Goal: Feedback & Contribution: Leave review/rating

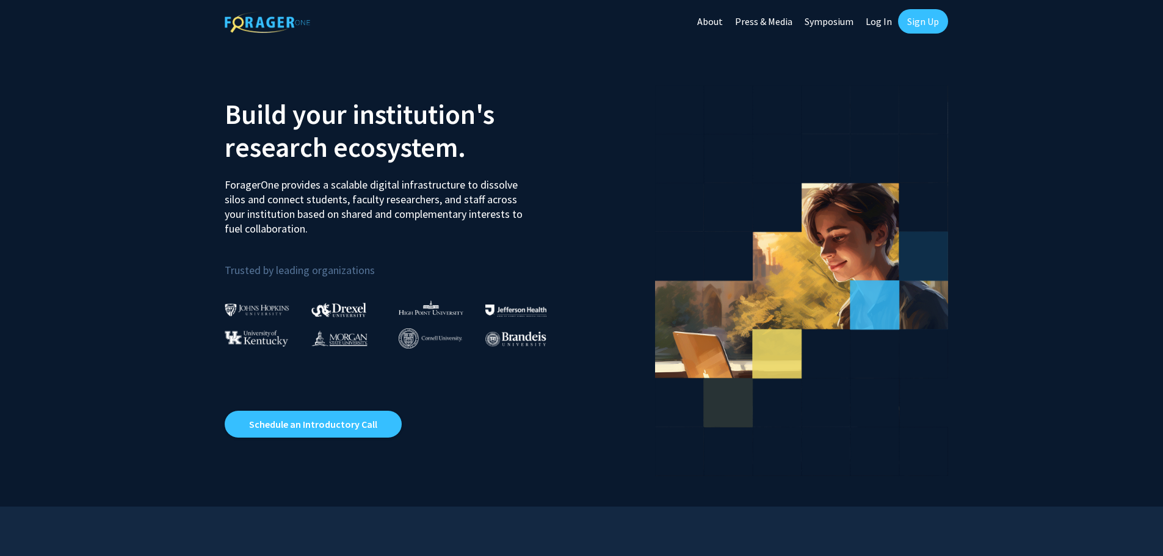
click at [881, 20] on link "Log In" at bounding box center [879, 21] width 38 height 43
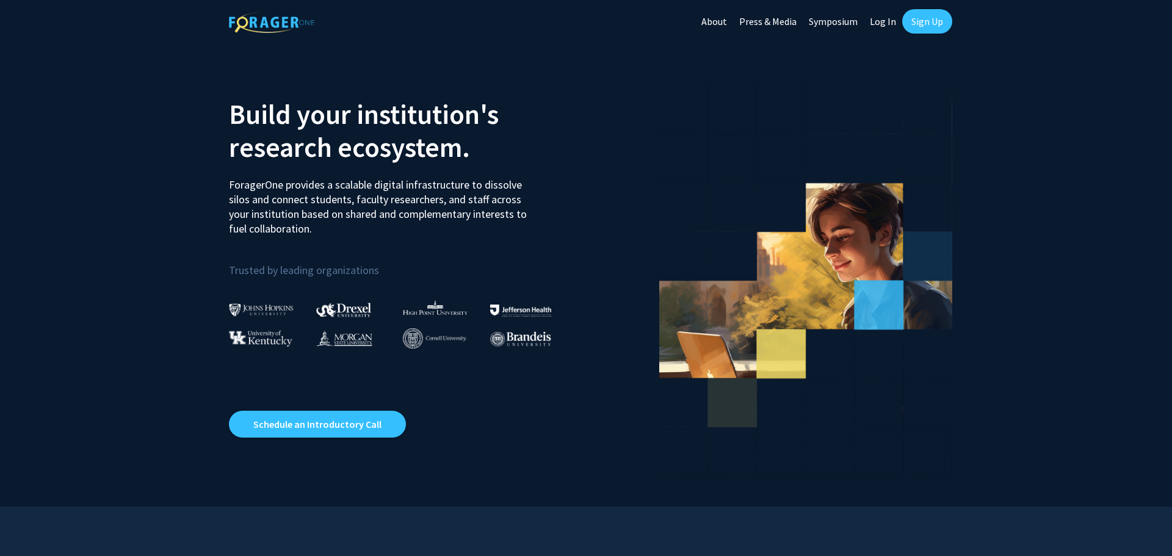
select select
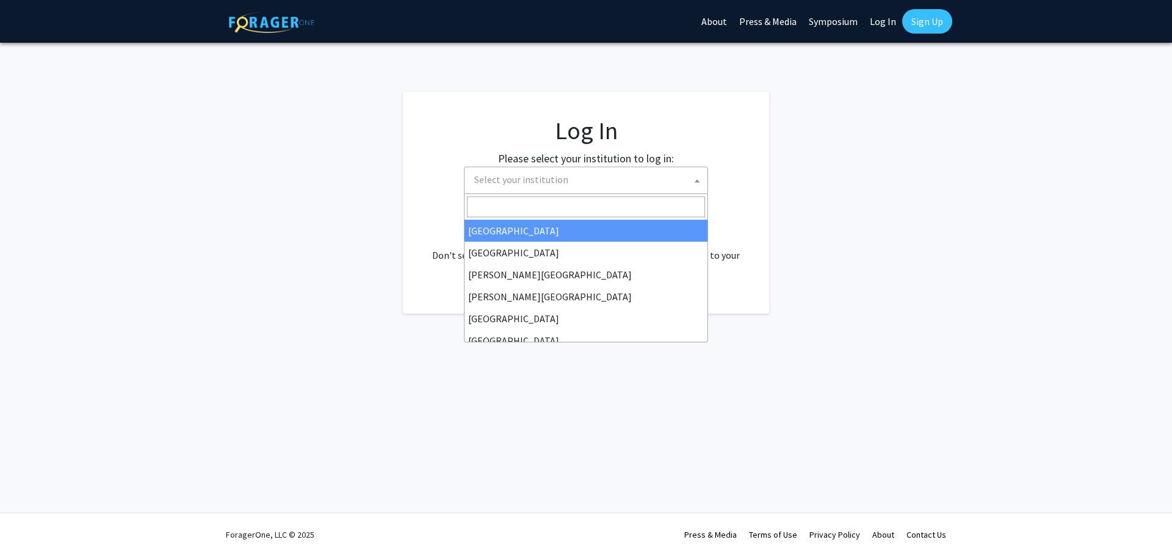
click at [690, 176] on span "Select your institution" at bounding box center [589, 179] width 238 height 25
click at [956, 322] on div "Skip navigation About Press & Media Symposium Log In Sign Up Complete your prof…" at bounding box center [586, 278] width 1172 height 556
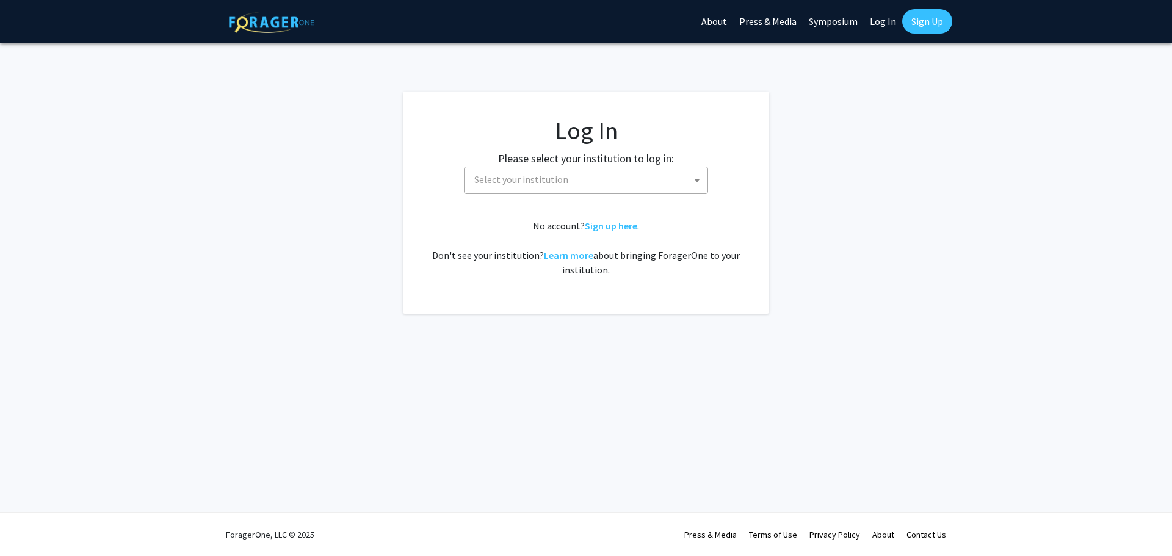
click at [698, 180] on b at bounding box center [697, 181] width 5 height 3
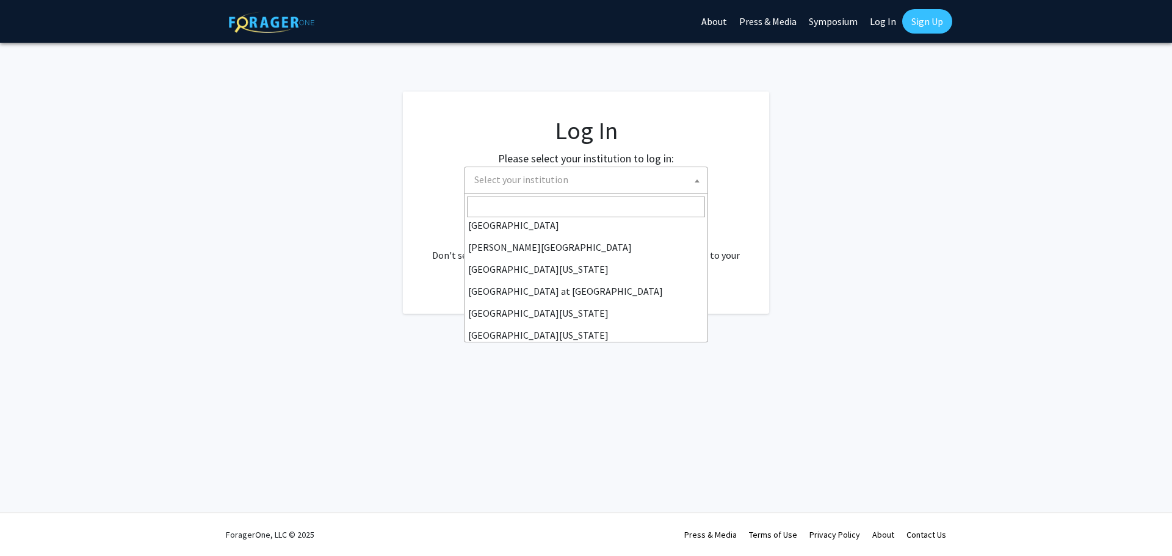
scroll to position [427, 0]
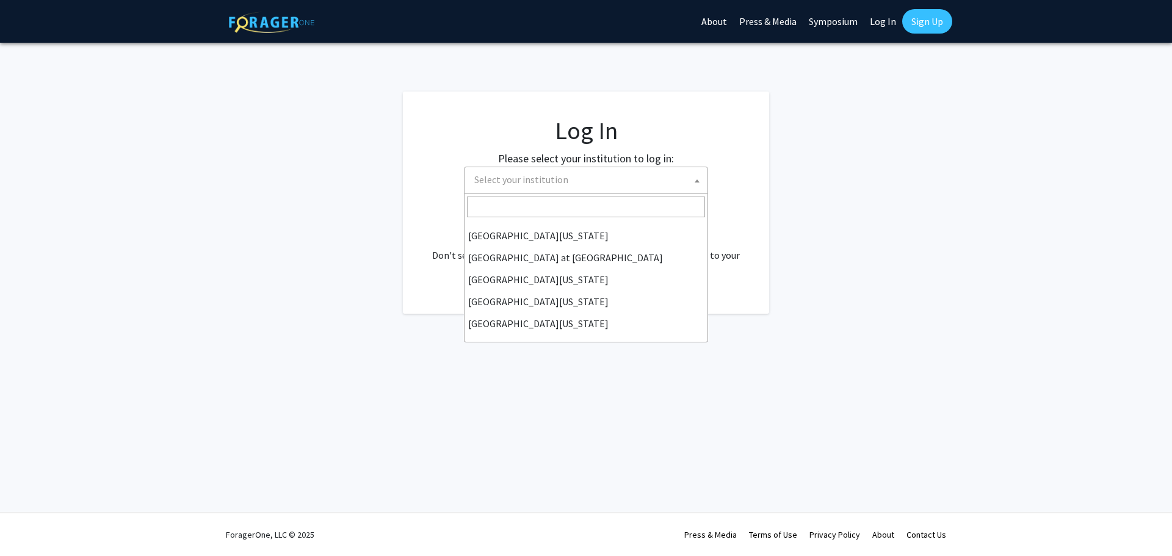
click at [805, 389] on div "Skip navigation About Press & Media Symposium Log In Sign Up Complete your prof…" at bounding box center [586, 278] width 1172 height 556
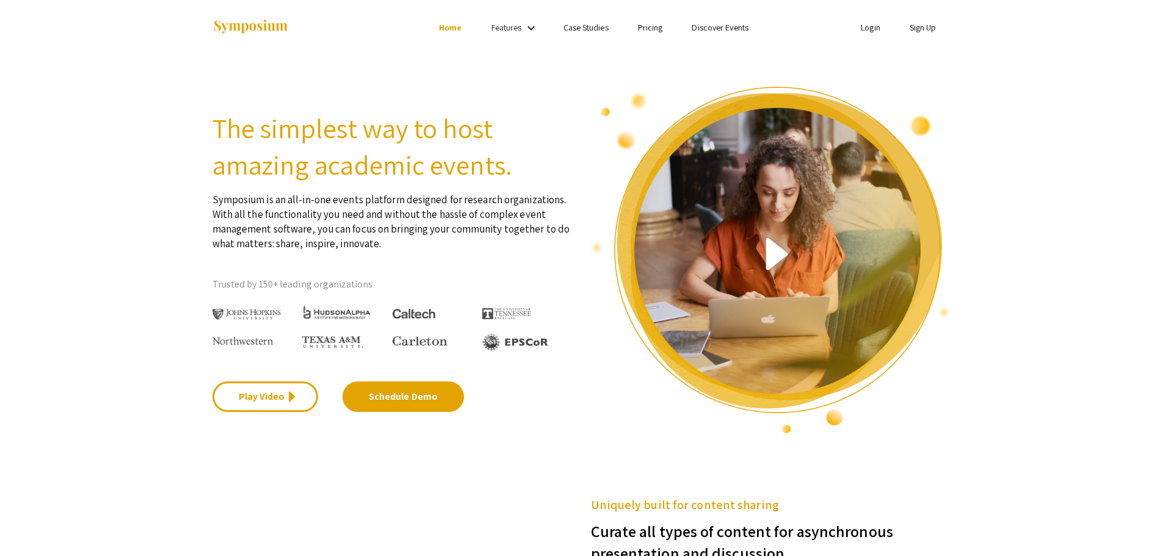
click at [874, 26] on link "Login" at bounding box center [871, 27] width 20 height 11
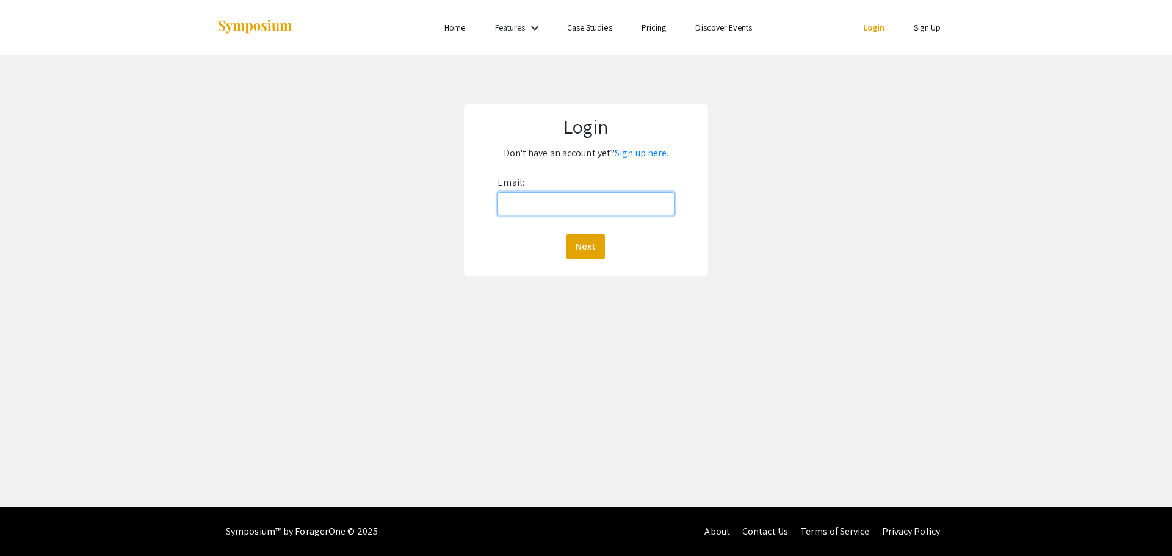
click at [525, 209] on input "Email:" at bounding box center [586, 203] width 176 height 23
type input "mlitvack@irsc.edu"
click at [594, 243] on button "Next" at bounding box center [586, 247] width 38 height 26
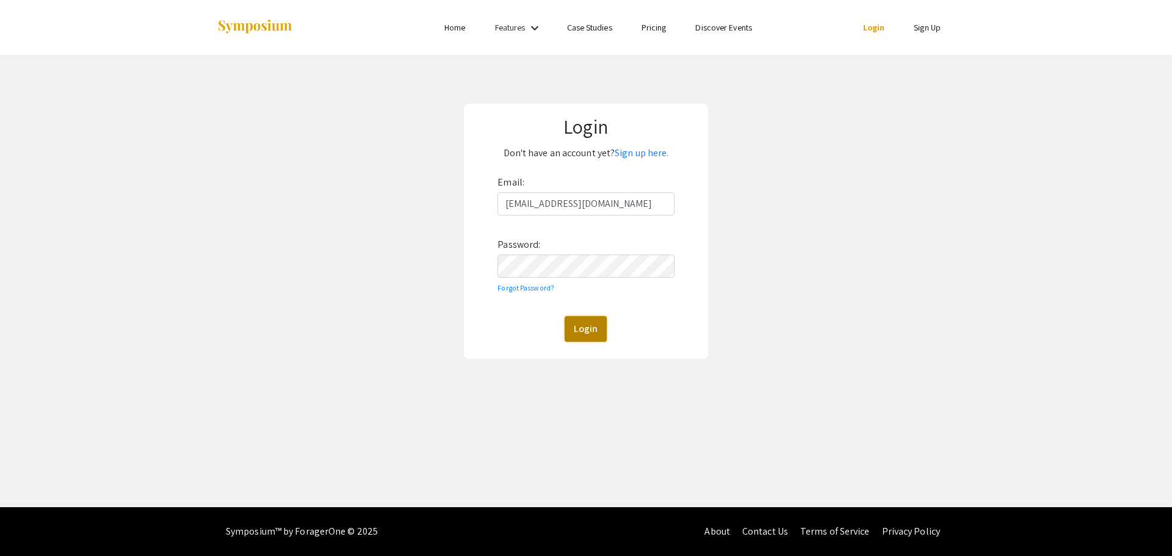
click at [582, 335] on button "Login" at bounding box center [586, 329] width 42 height 26
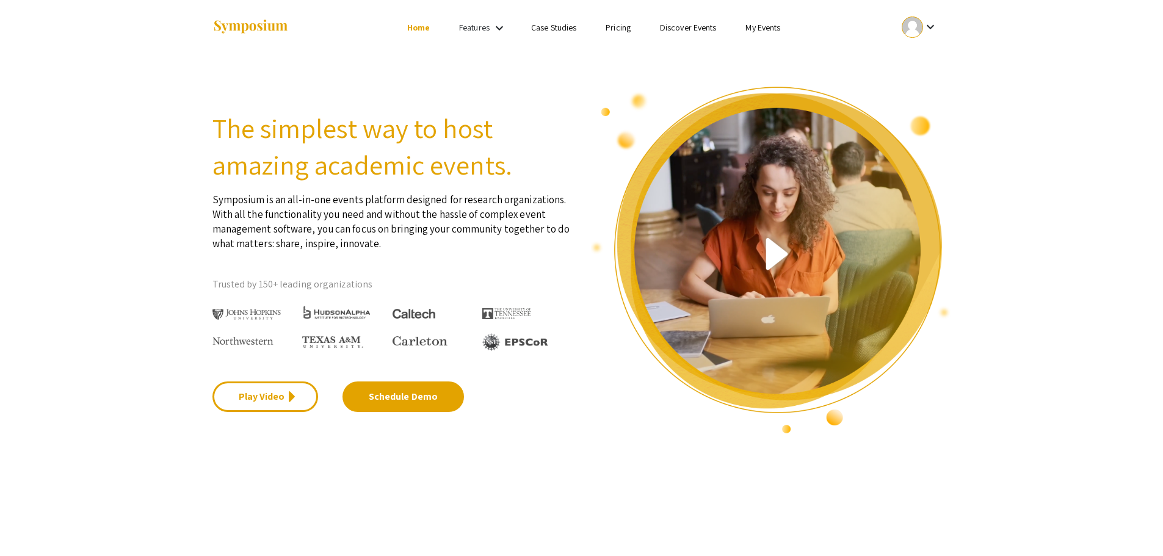
click at [933, 24] on mat-icon "keyboard_arrow_down" at bounding box center [930, 27] width 15 height 15
click at [926, 65] on button "My Account" at bounding box center [926, 60] width 75 height 29
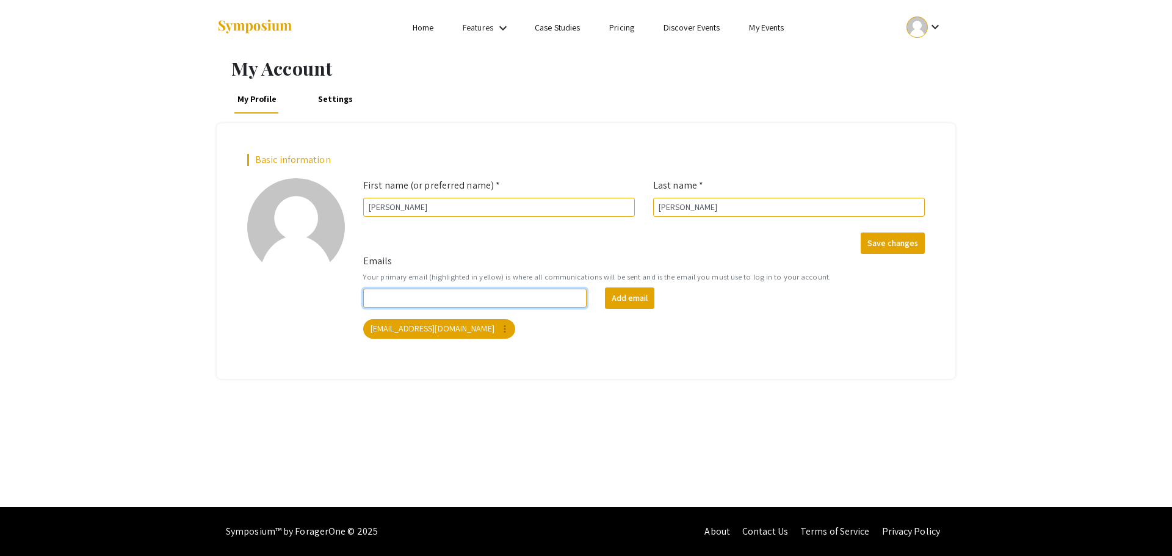
click at [398, 299] on input "Emails" at bounding box center [475, 298] width 224 height 19
click at [325, 95] on link "Settings" at bounding box center [335, 98] width 41 height 29
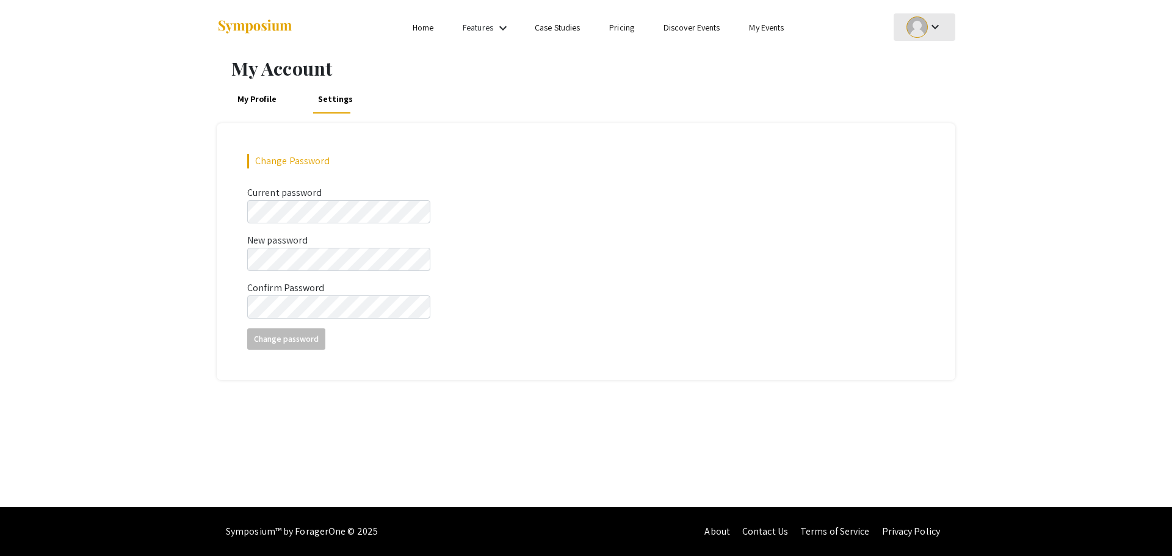
click at [933, 25] on mat-icon "keyboard_arrow_down" at bounding box center [935, 27] width 15 height 15
click at [934, 83] on button "My Submissions" at bounding box center [931, 89] width 75 height 29
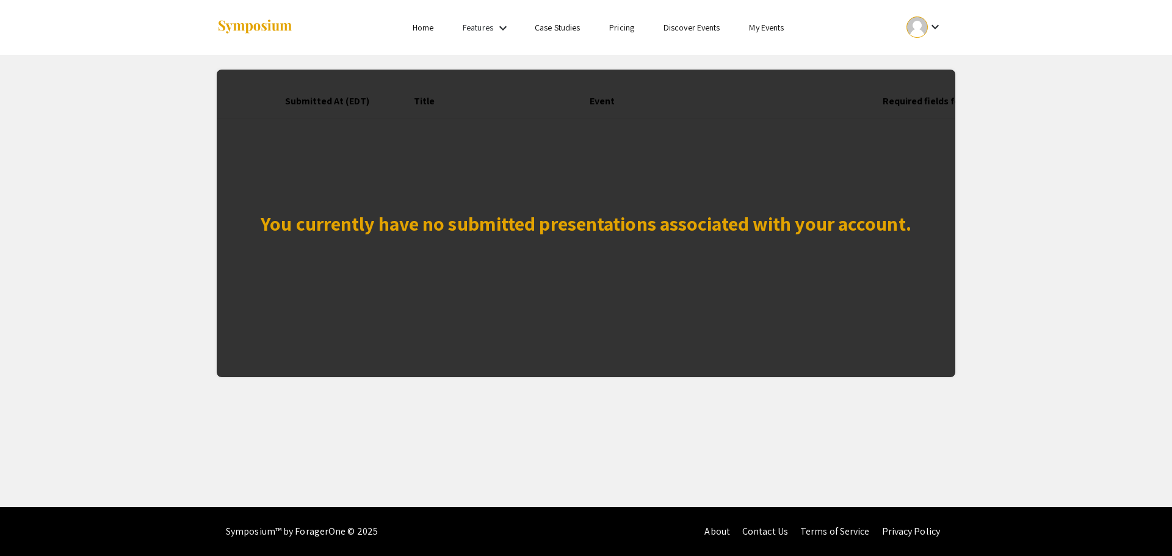
click at [465, 26] on link "Features" at bounding box center [478, 27] width 31 height 11
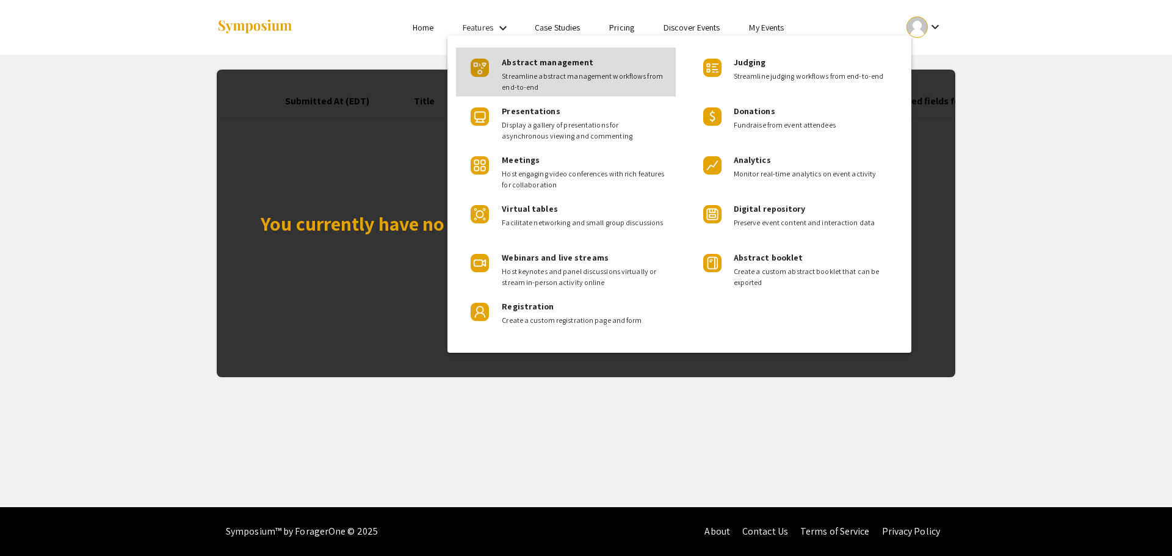
click at [557, 71] on span "Streamline abstract management workflows from end-to-end" at bounding box center [584, 82] width 164 height 22
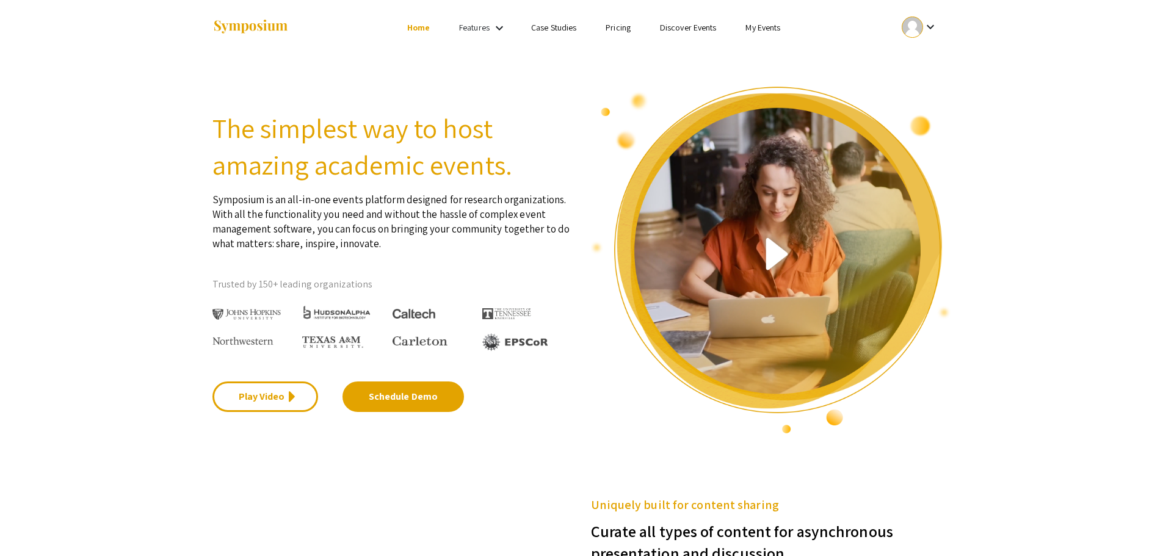
click at [408, 27] on link "Home" at bounding box center [418, 27] width 23 height 11
click at [558, 28] on link "Case Studies" at bounding box center [553, 27] width 45 height 11
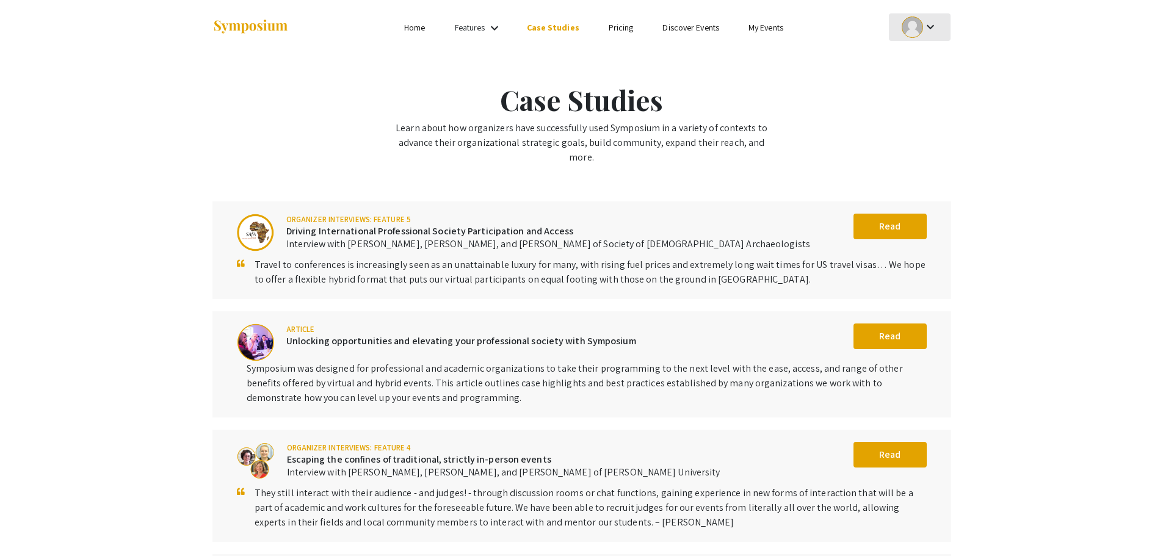
click at [933, 24] on mat-icon "keyboard_arrow_down" at bounding box center [930, 27] width 15 height 15
click at [934, 90] on button "My Submissions" at bounding box center [926, 89] width 75 height 29
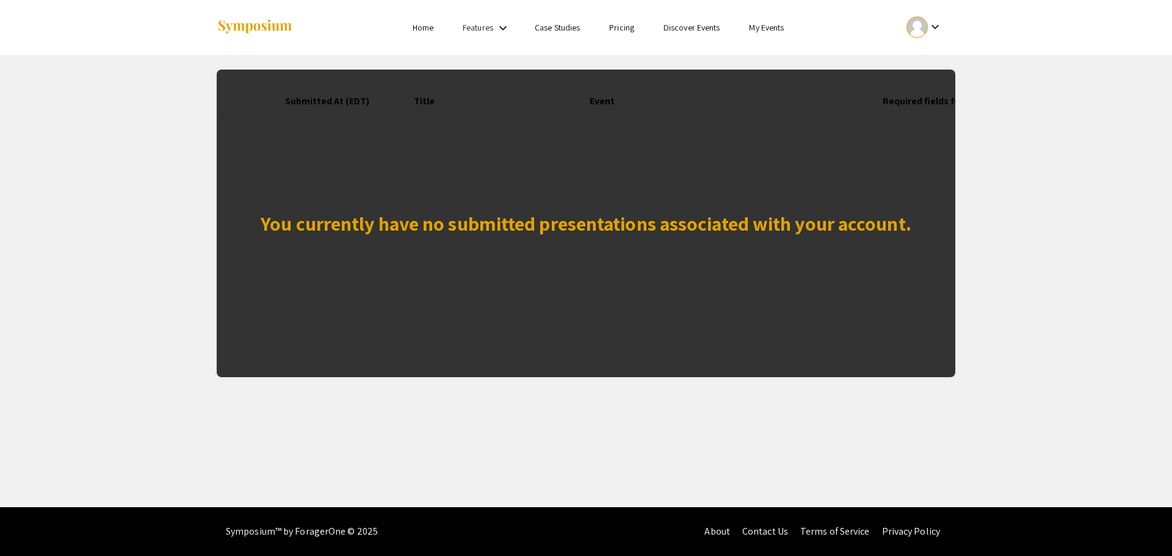
click at [769, 24] on link "My Events" at bounding box center [766, 27] width 35 height 11
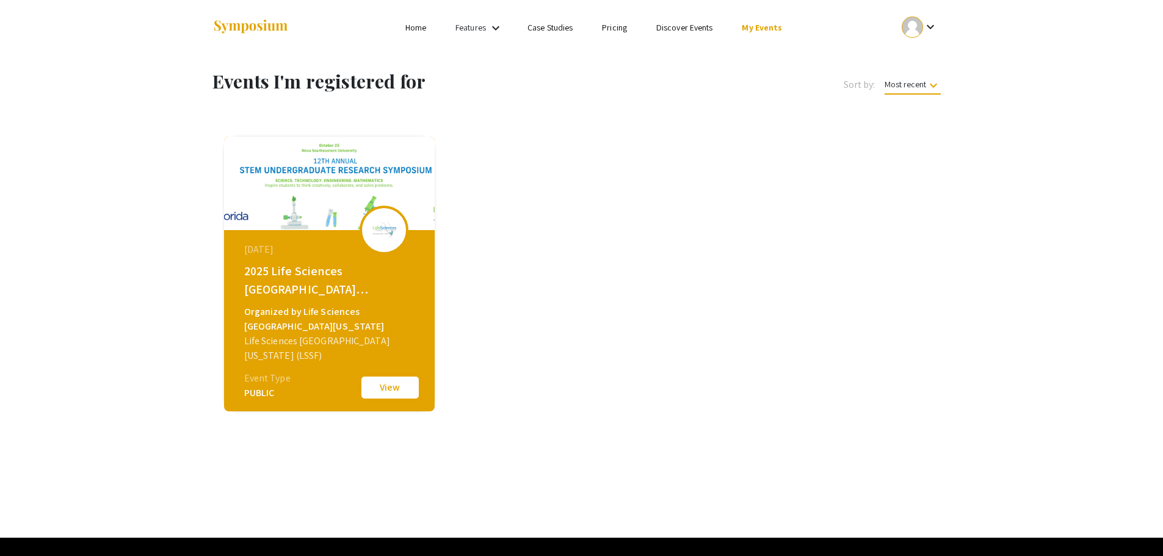
click at [391, 382] on button "View" at bounding box center [390, 388] width 61 height 26
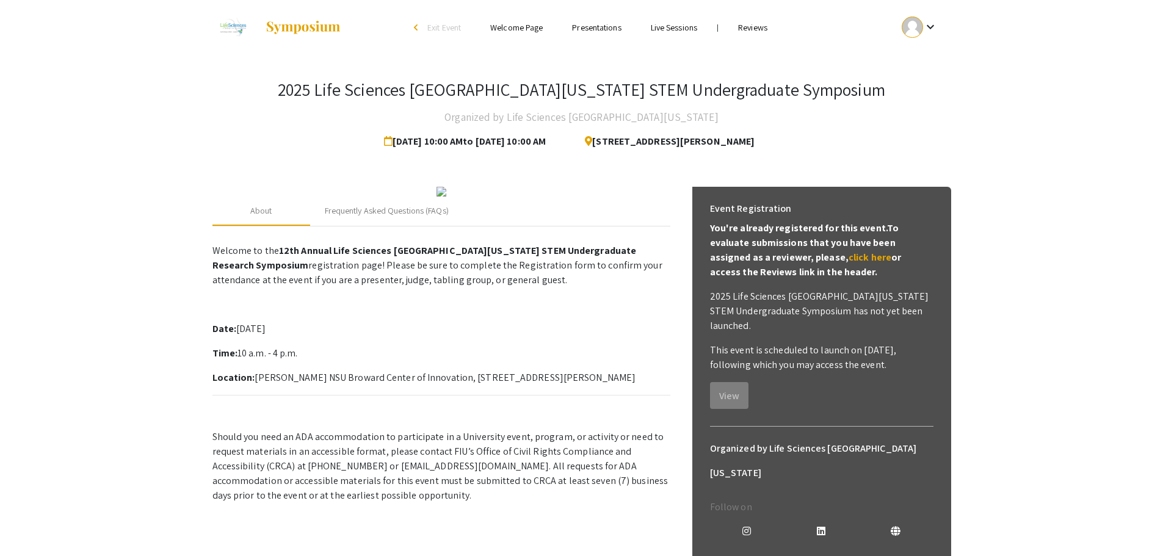
click at [759, 29] on link "Reviews" at bounding box center [752, 27] width 29 height 11
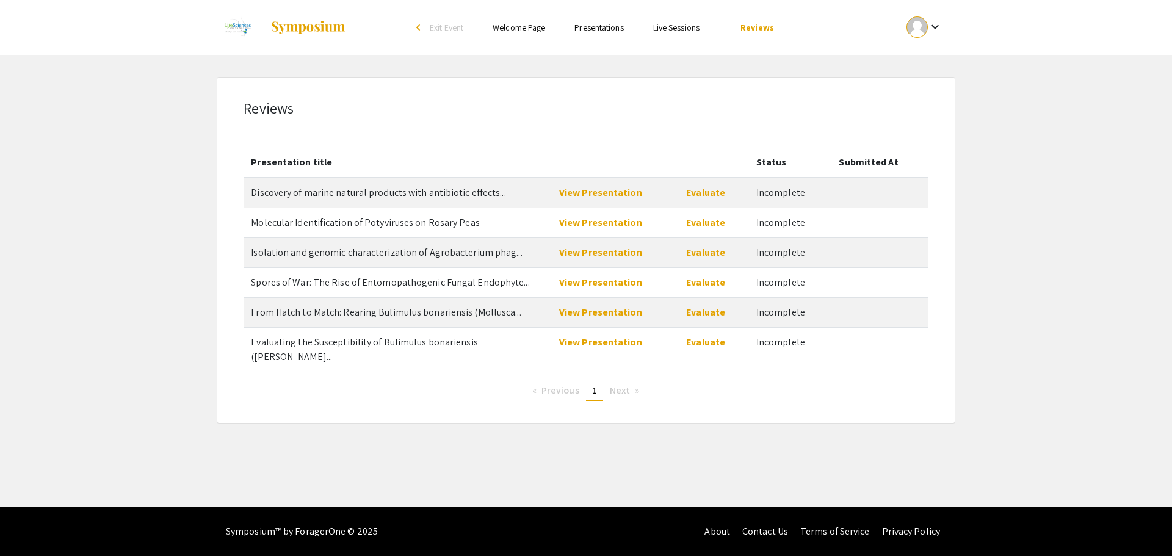
click at [609, 192] on link "View Presentation" at bounding box center [600, 192] width 83 height 13
click at [716, 191] on link "Evaluate" at bounding box center [705, 192] width 39 height 13
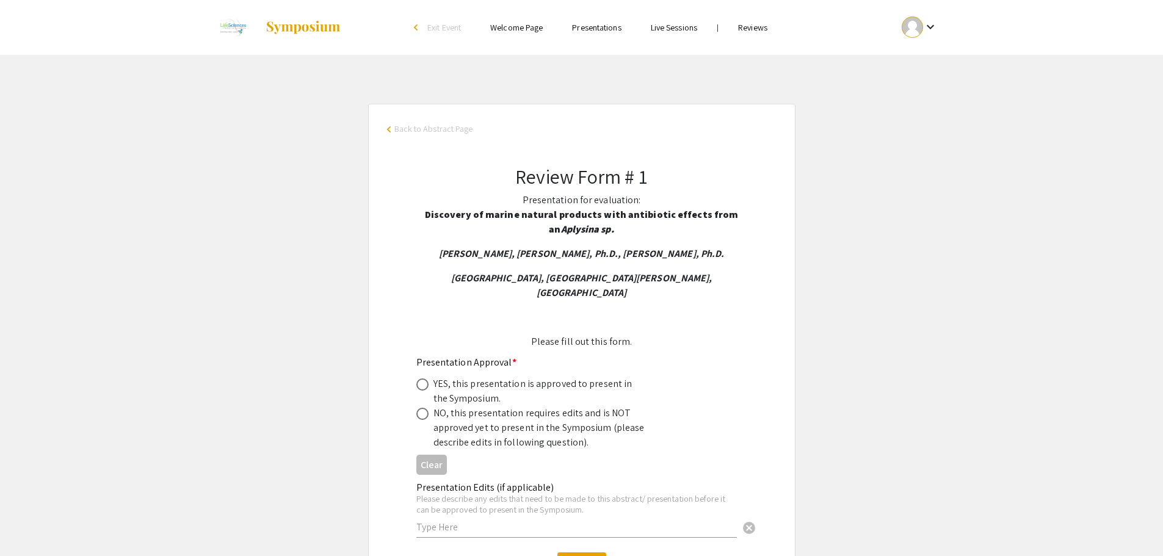
scroll to position [122, 0]
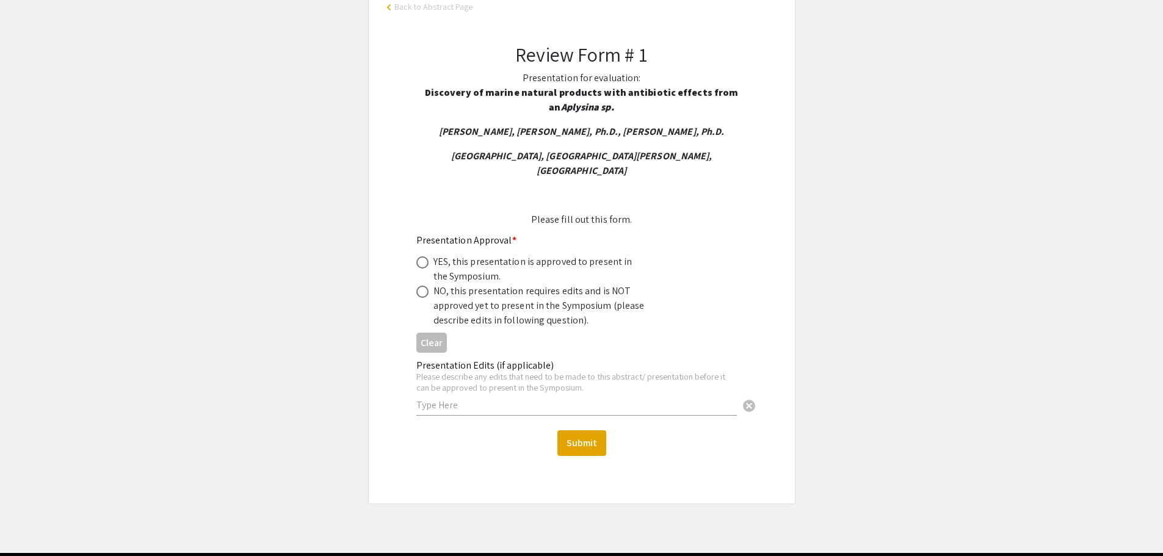
click at [421, 256] on span at bounding box center [422, 262] width 12 height 12
click at [421, 256] on input "radio" at bounding box center [422, 262] width 12 height 12
radio input "true"
click at [595, 431] on button "Submit" at bounding box center [582, 444] width 49 height 26
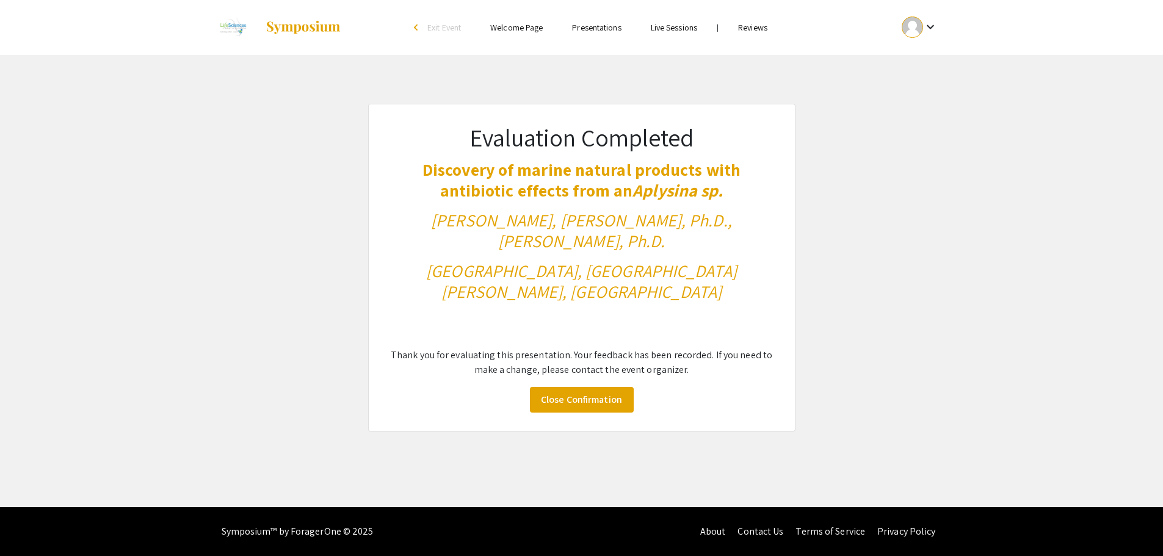
scroll to position [0, 0]
click at [605, 387] on link "Close Confirmation" at bounding box center [586, 400] width 104 height 26
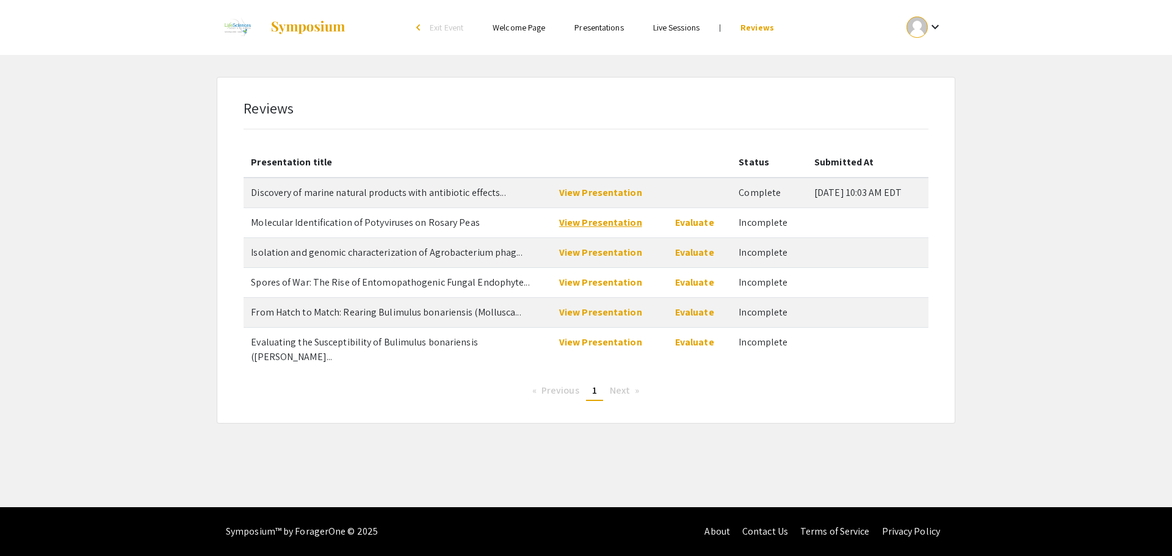
click at [598, 222] on link "View Presentation" at bounding box center [600, 222] width 83 height 13
click at [686, 222] on link "Evaluate" at bounding box center [694, 222] width 39 height 13
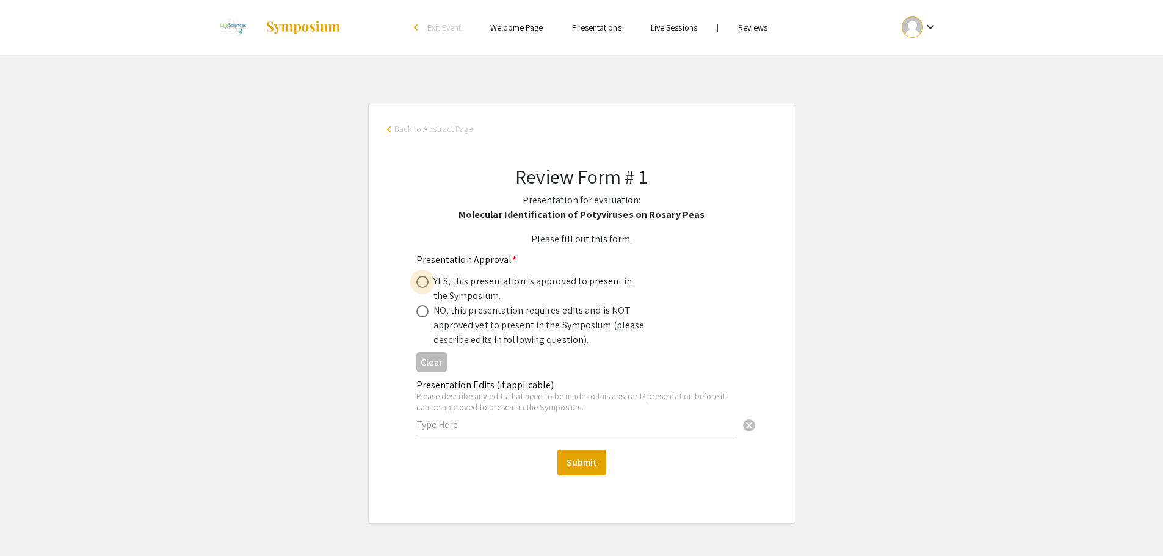
click at [421, 280] on span at bounding box center [422, 282] width 12 height 12
click at [421, 280] on input "radio" at bounding box center [422, 282] width 12 height 12
radio input "true"
click at [576, 460] on button "Submit" at bounding box center [582, 463] width 49 height 26
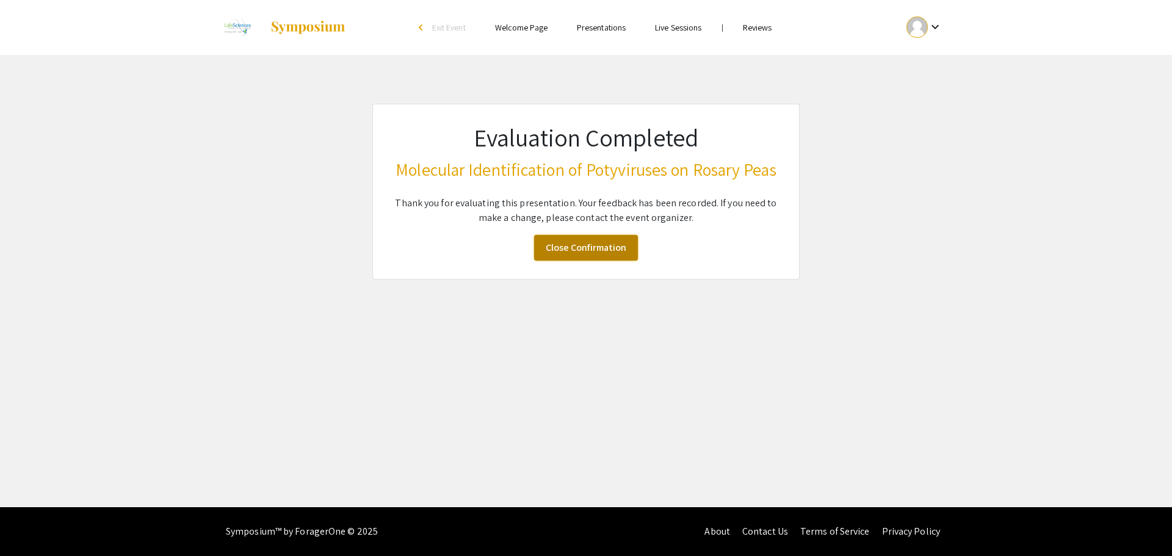
click at [581, 244] on link "Close Confirmation" at bounding box center [586, 248] width 104 height 26
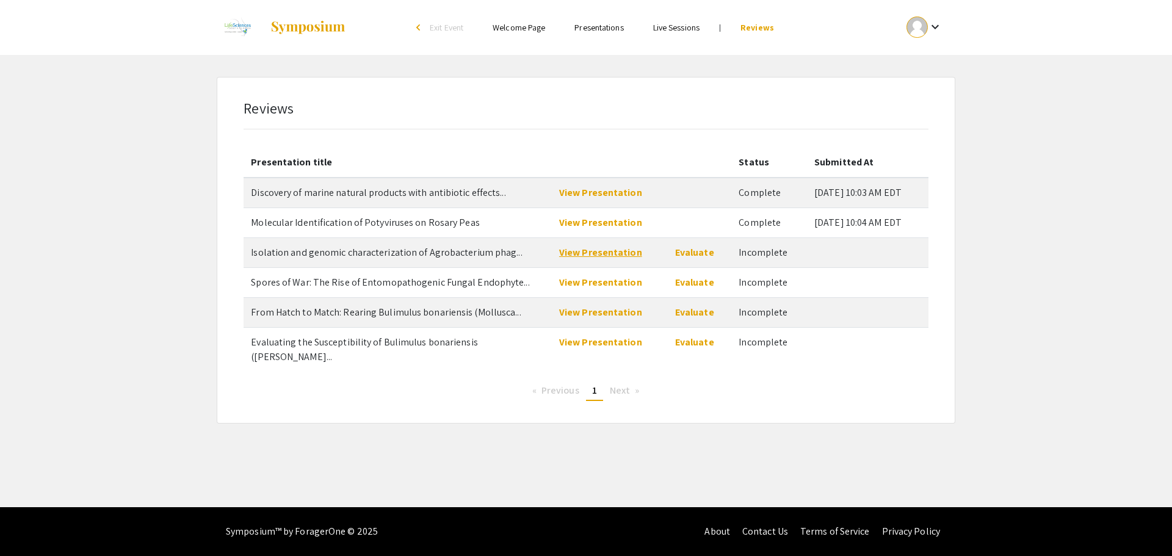
click at [582, 253] on link "View Presentation" at bounding box center [600, 252] width 83 height 13
click at [691, 250] on link "Evaluate" at bounding box center [694, 252] width 39 height 13
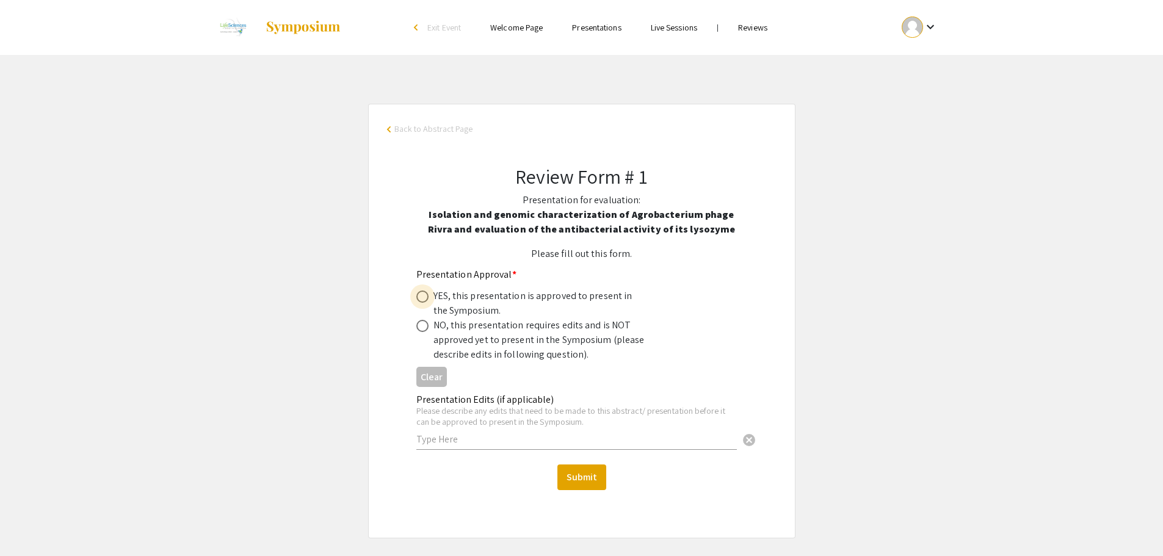
click at [425, 294] on span at bounding box center [422, 297] width 12 height 12
click at [425, 294] on input "radio" at bounding box center [422, 297] width 12 height 12
radio input "true"
click at [581, 475] on button "Submit" at bounding box center [582, 478] width 49 height 26
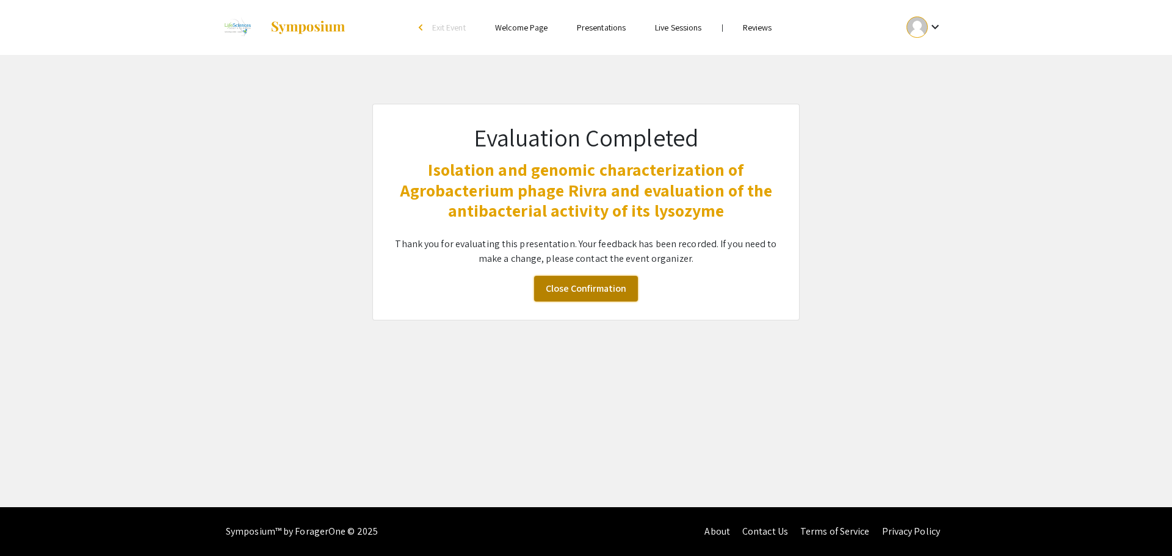
click at [593, 290] on link "Close Confirmation" at bounding box center [586, 289] width 104 height 26
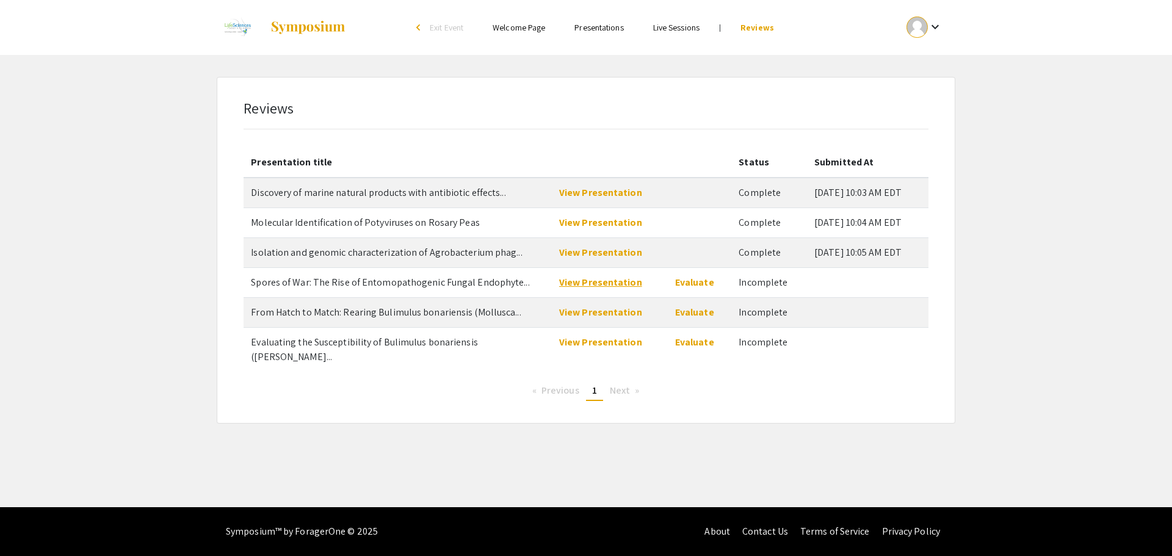
click at [575, 285] on link "View Presentation" at bounding box center [600, 282] width 83 height 13
click at [694, 282] on link "Evaluate" at bounding box center [694, 282] width 39 height 13
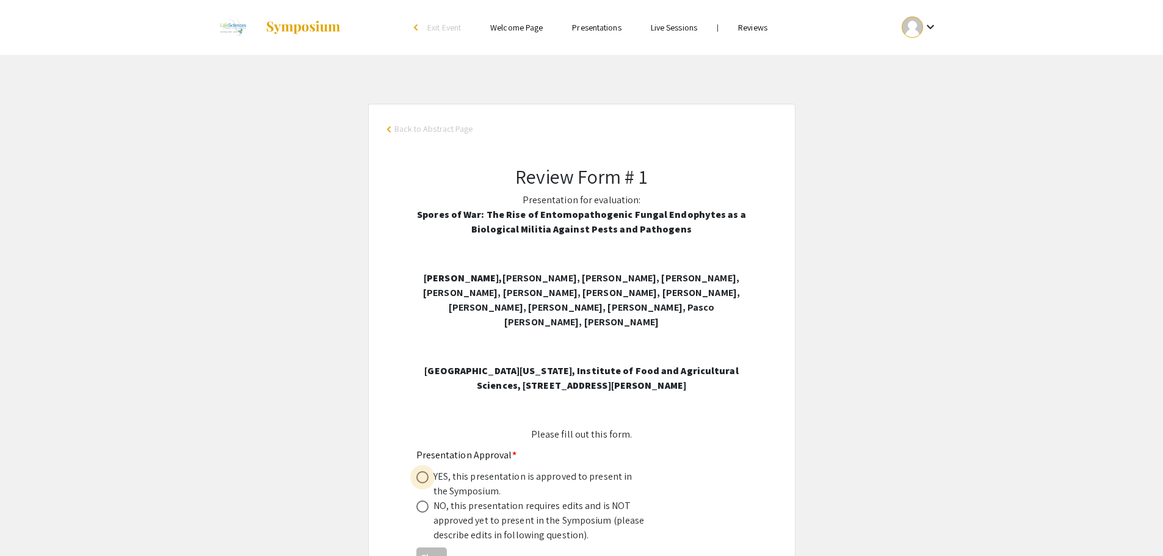
click at [427, 471] on span at bounding box center [422, 477] width 12 height 12
click at [427, 471] on input "radio" at bounding box center [422, 477] width 12 height 12
radio input "true"
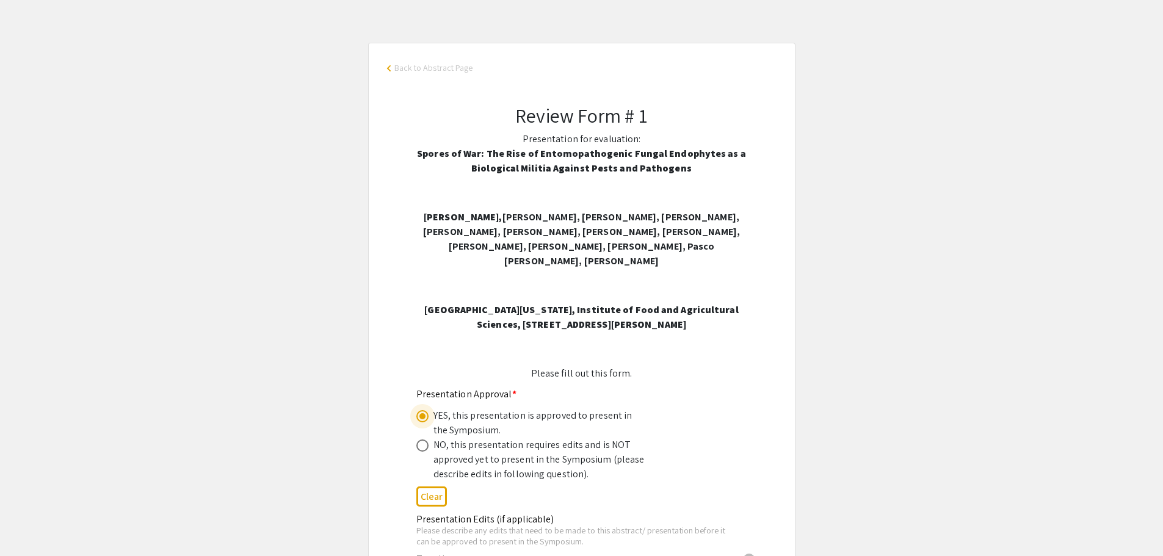
scroll to position [122, 0]
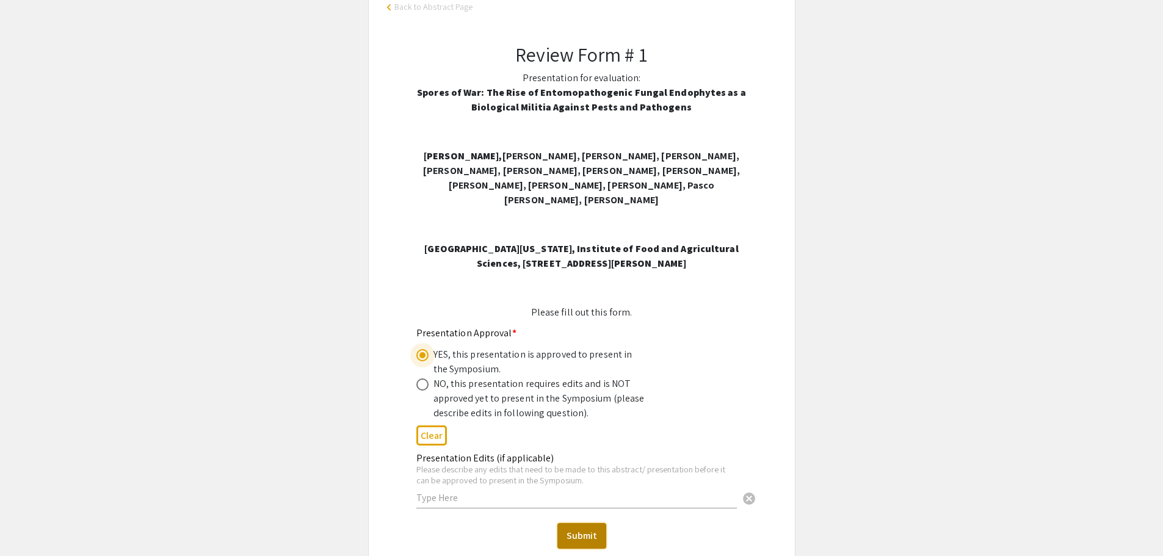
click at [584, 523] on button "Submit" at bounding box center [582, 536] width 49 height 26
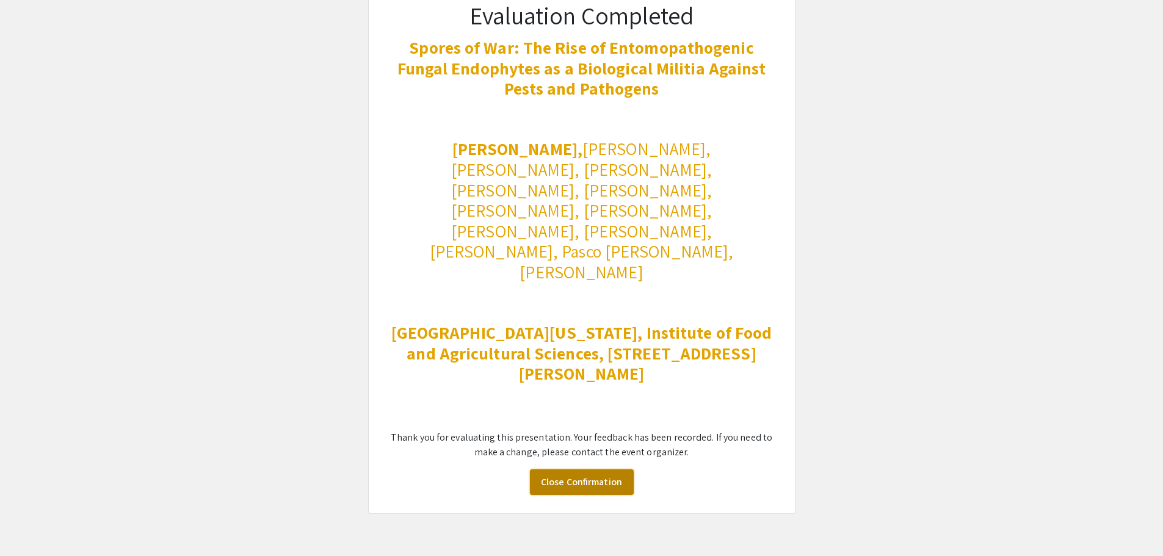
click at [587, 470] on link "Close Confirmation" at bounding box center [582, 483] width 104 height 26
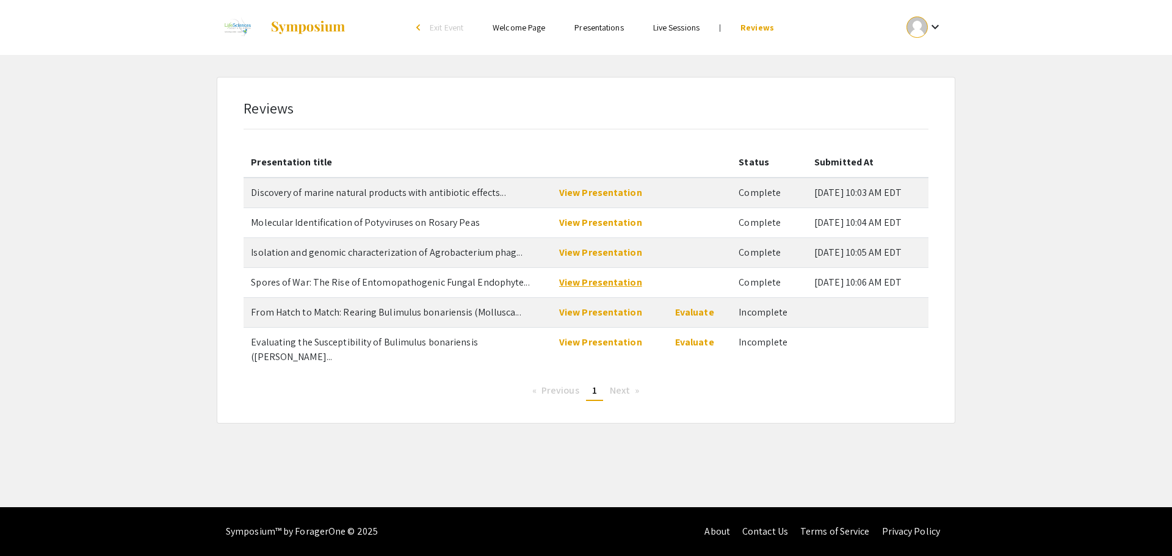
click at [585, 281] on link "View Presentation" at bounding box center [600, 282] width 83 height 13
click at [584, 308] on link "View Presentation" at bounding box center [600, 312] width 83 height 13
click at [682, 305] on div "Evaluate" at bounding box center [699, 312] width 49 height 15
click at [685, 310] on link "Evaluate" at bounding box center [694, 312] width 39 height 13
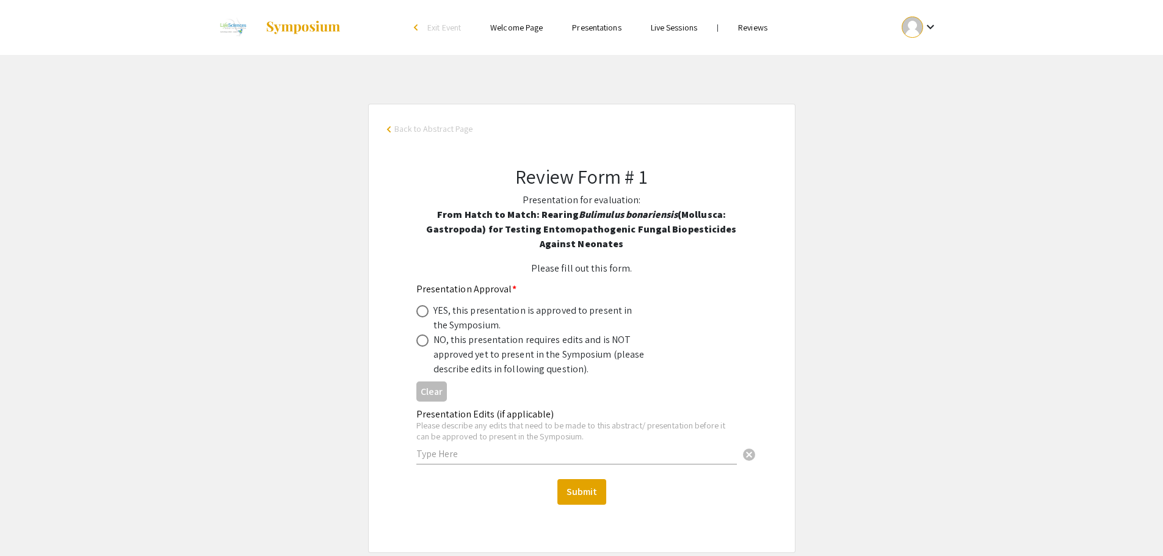
click at [420, 313] on span at bounding box center [422, 311] width 12 height 12
click at [420, 313] on input "radio" at bounding box center [422, 311] width 12 height 12
radio input "true"
click at [585, 493] on button "Submit" at bounding box center [582, 492] width 49 height 26
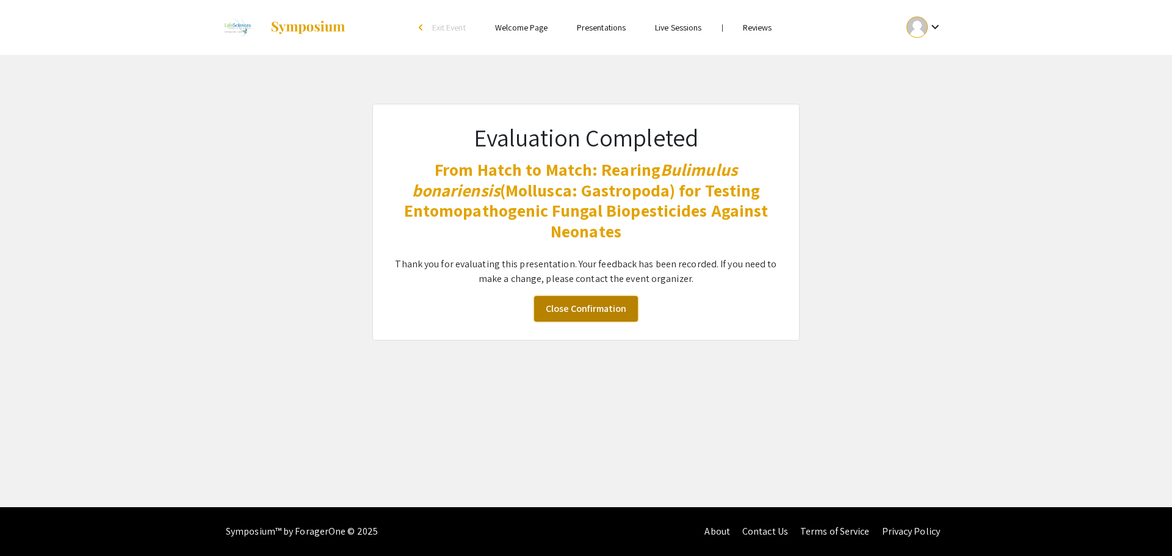
click at [587, 308] on link "Close Confirmation" at bounding box center [586, 309] width 104 height 26
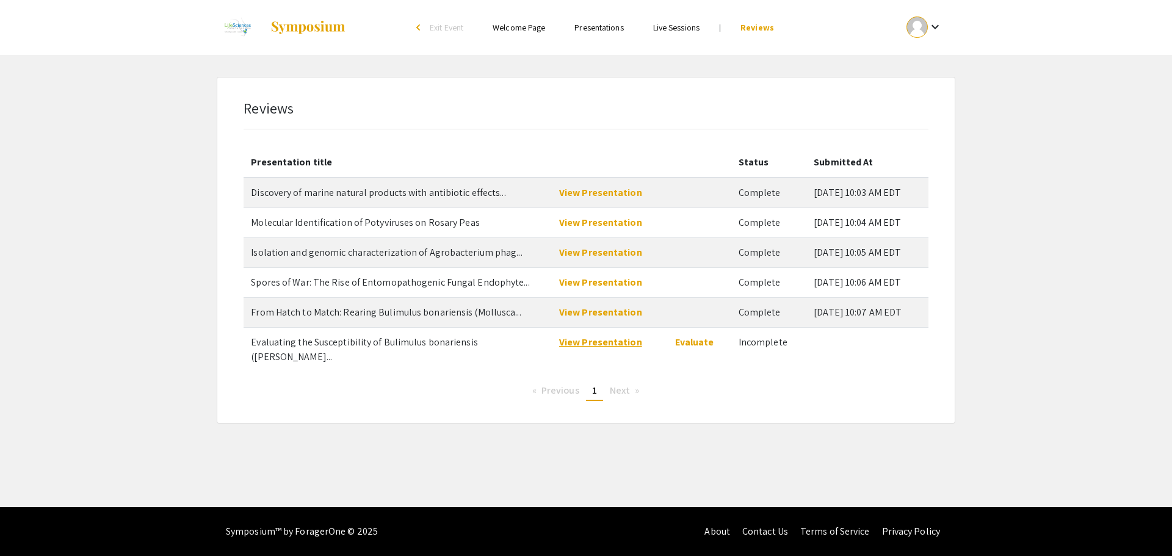
click at [606, 338] on link "View Presentation" at bounding box center [600, 342] width 83 height 13
click at [685, 343] on link "Evaluate" at bounding box center [694, 342] width 39 height 13
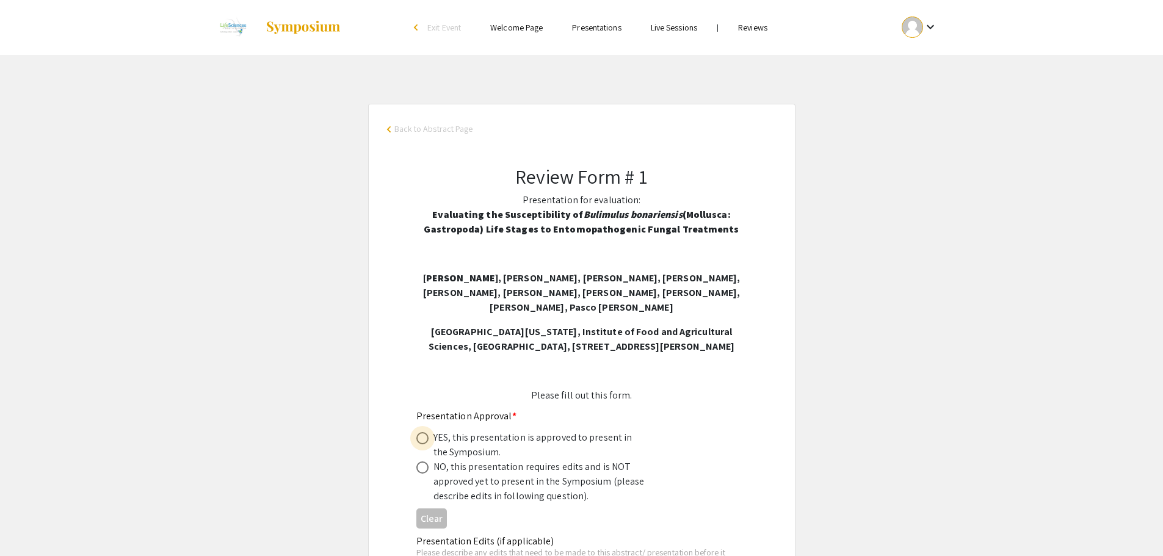
click at [424, 438] on span at bounding box center [422, 438] width 12 height 12
click at [424, 438] on input "radio" at bounding box center [422, 438] width 12 height 12
radio input "true"
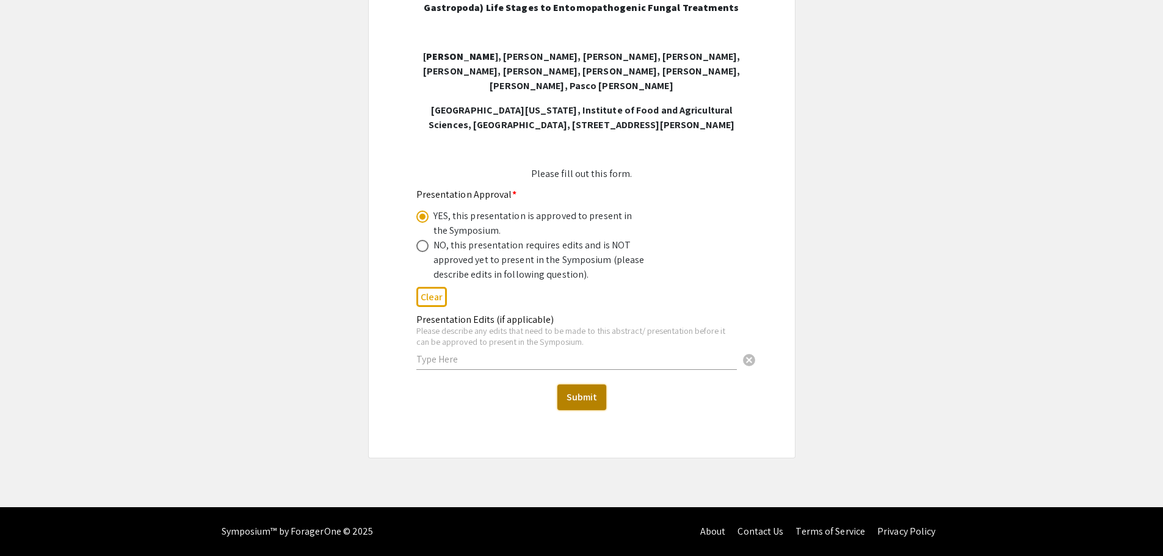
click at [587, 393] on button "Submit" at bounding box center [582, 398] width 49 height 26
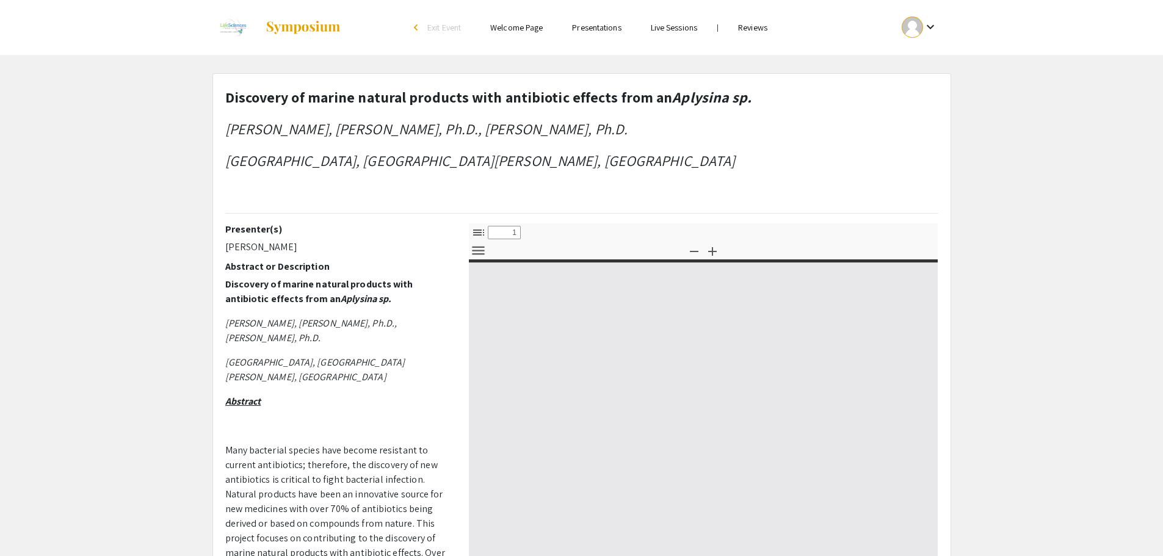
select select "custom"
type input "0"
select select "custom"
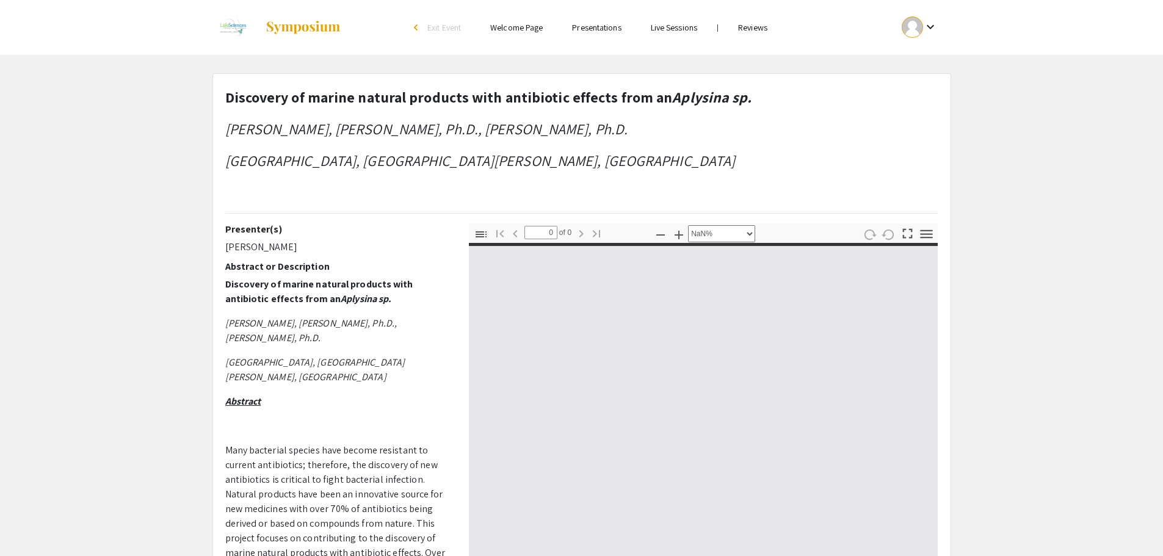
type input "1"
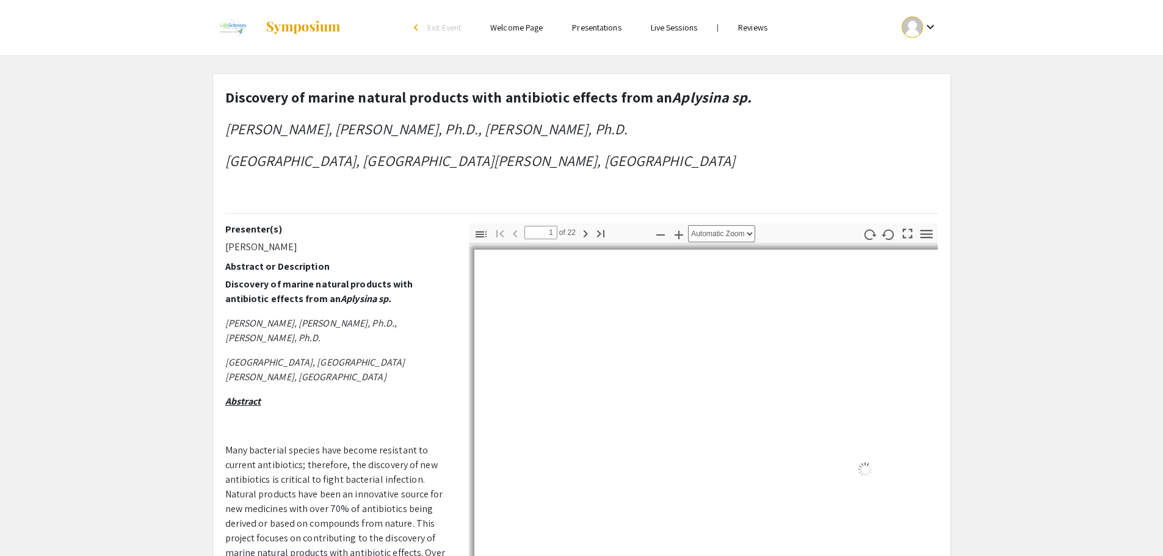
select select "auto"
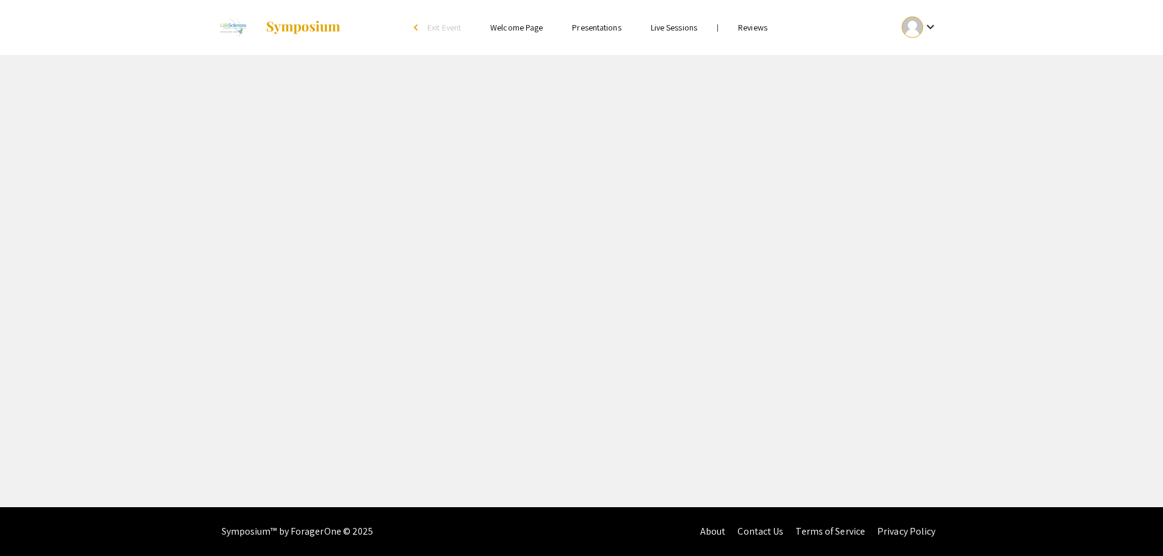
select select "custom"
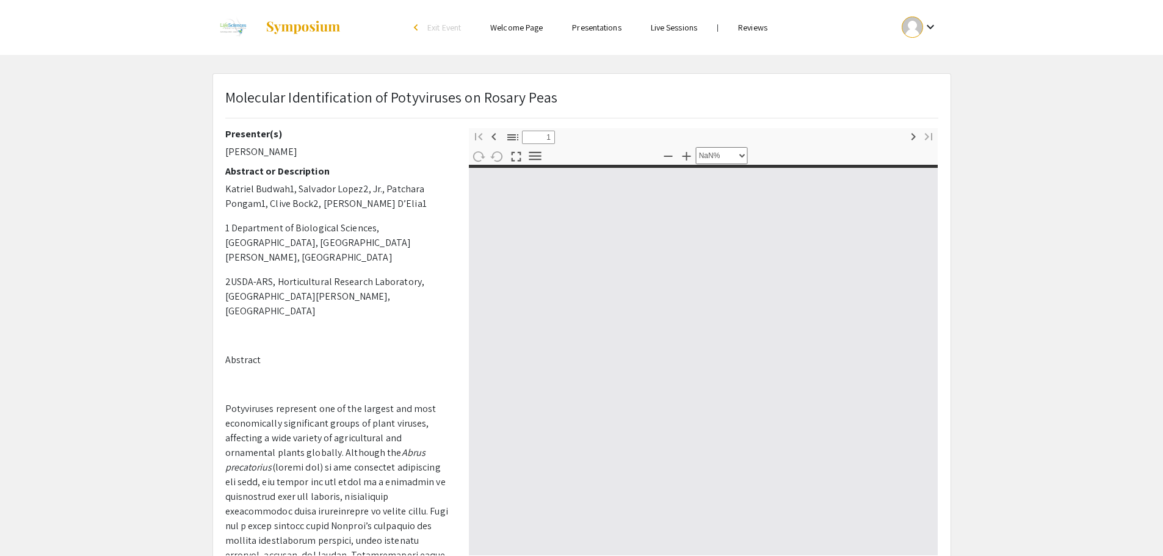
type input "0"
select select "custom"
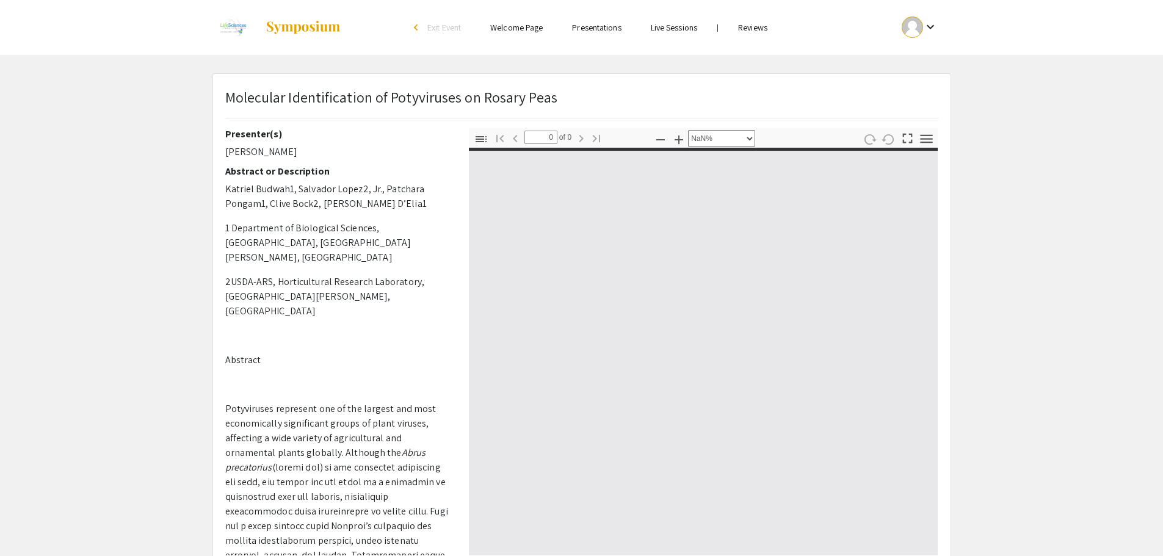
type input "1"
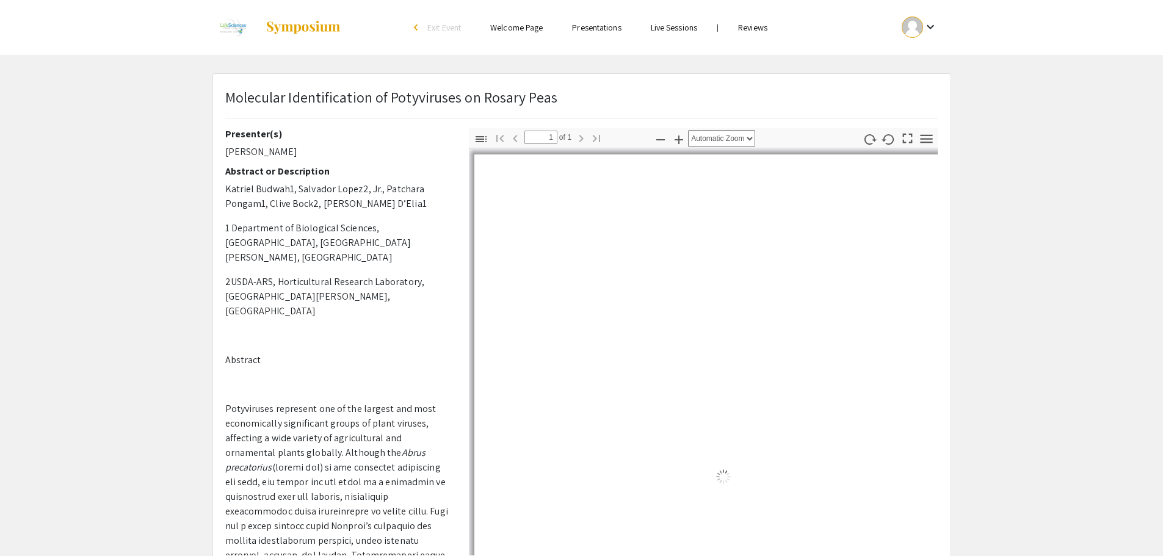
select select "auto"
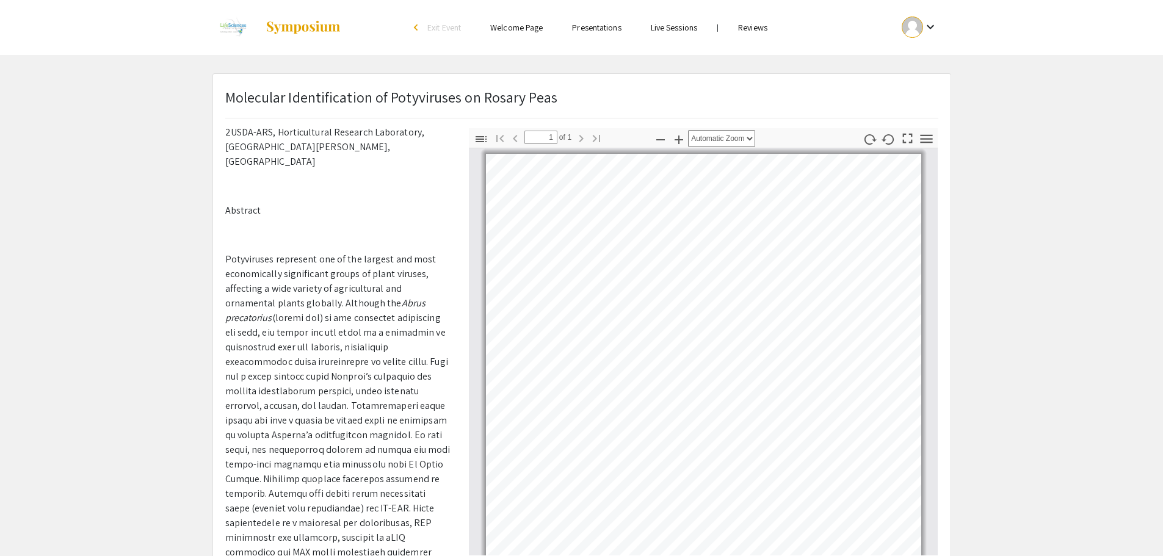
scroll to position [333, 0]
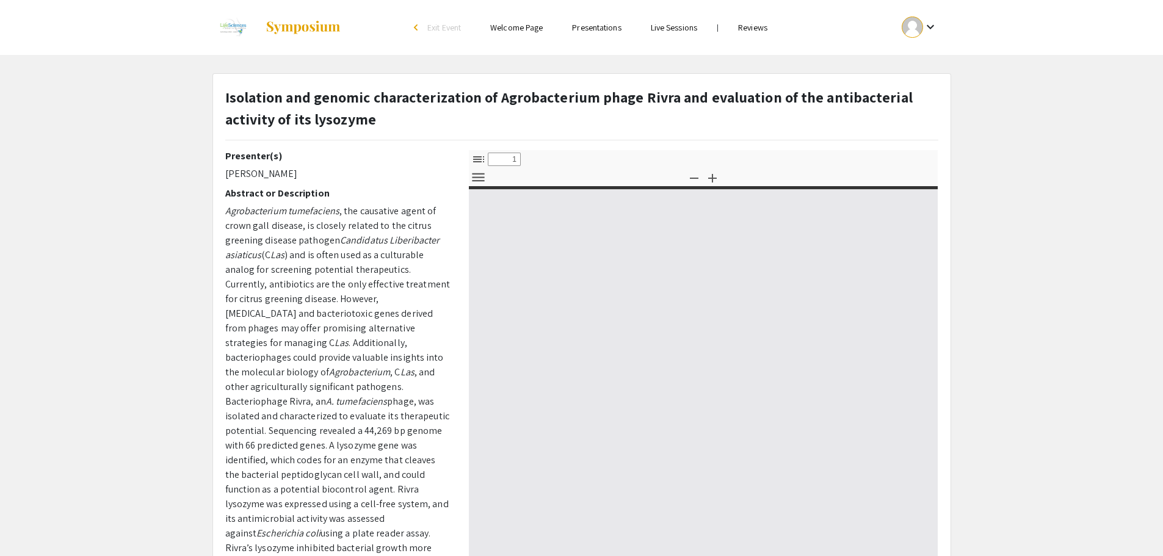
select select "custom"
type input "0"
select select "custom"
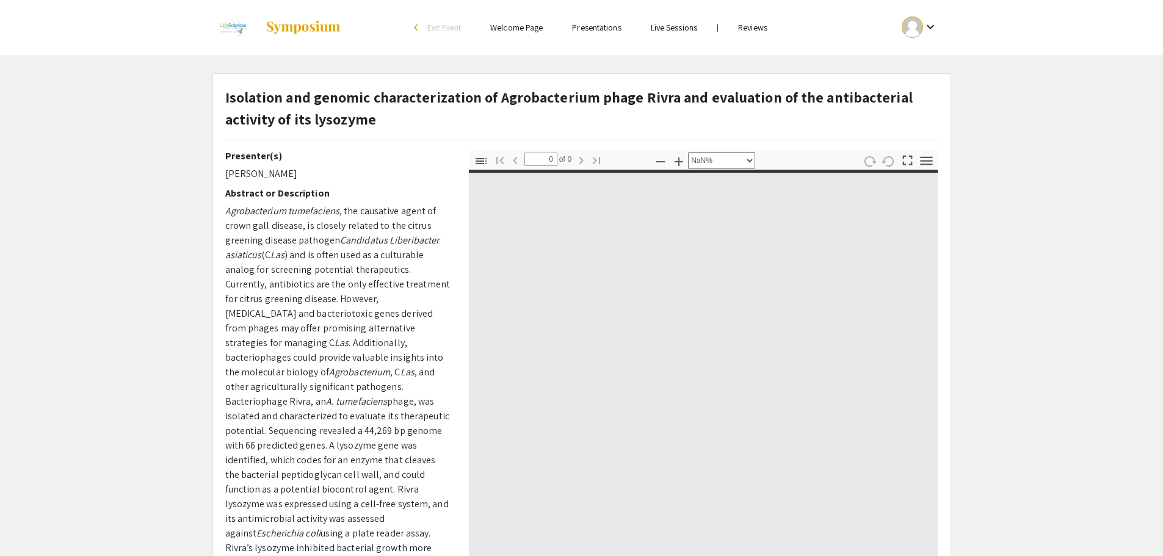
type input "1"
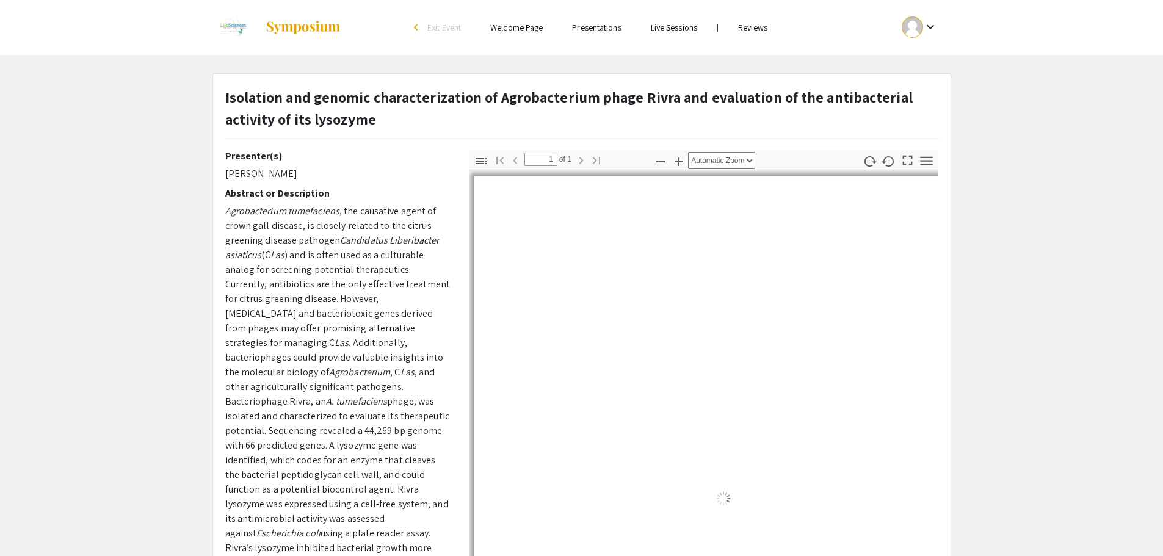
select select "auto"
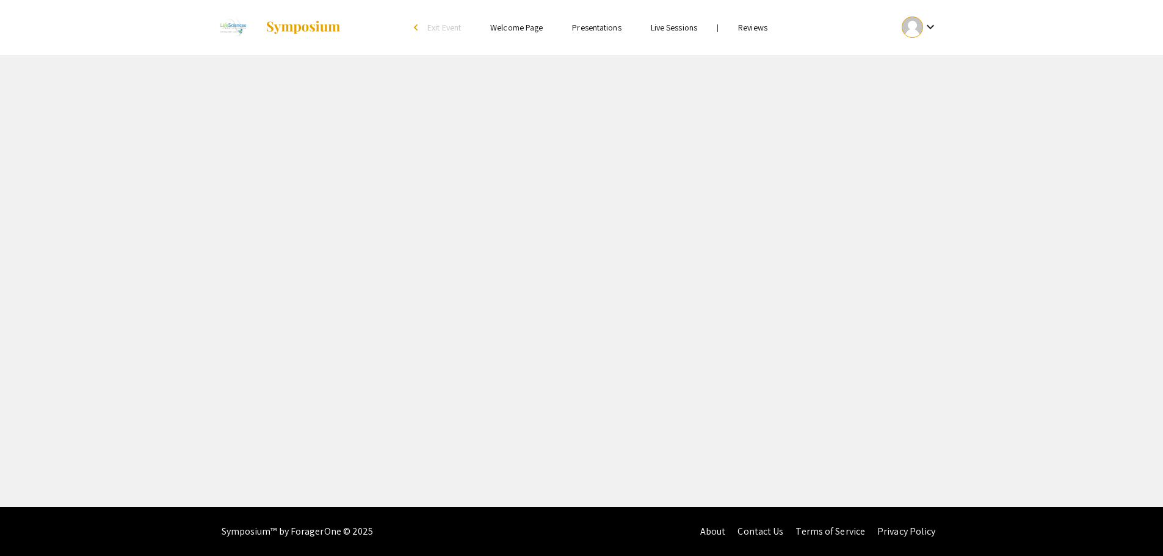
select select "custom"
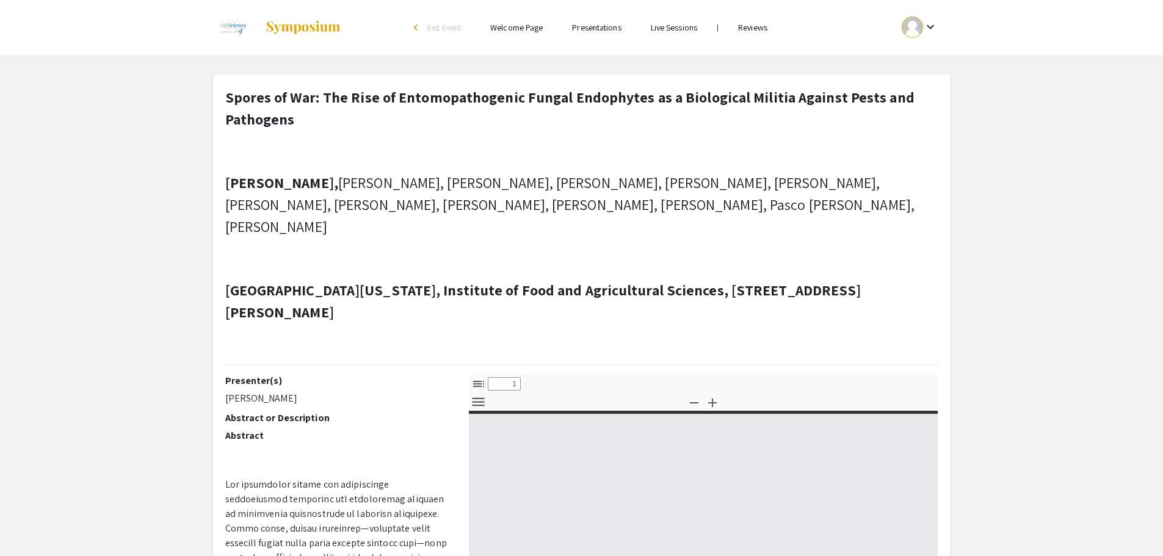
type input "0"
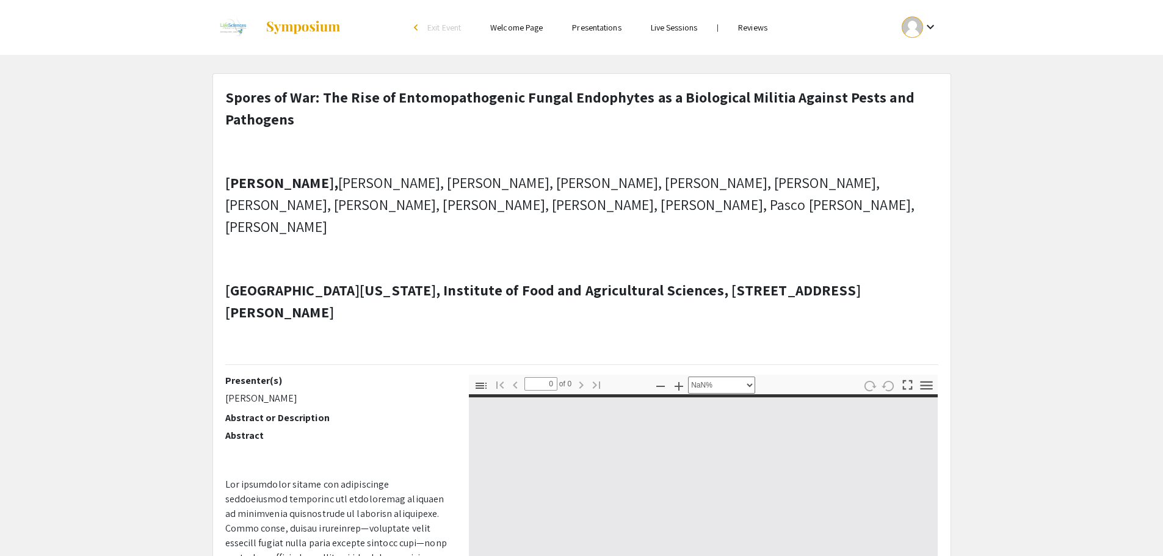
select select "auto"
type input "1"
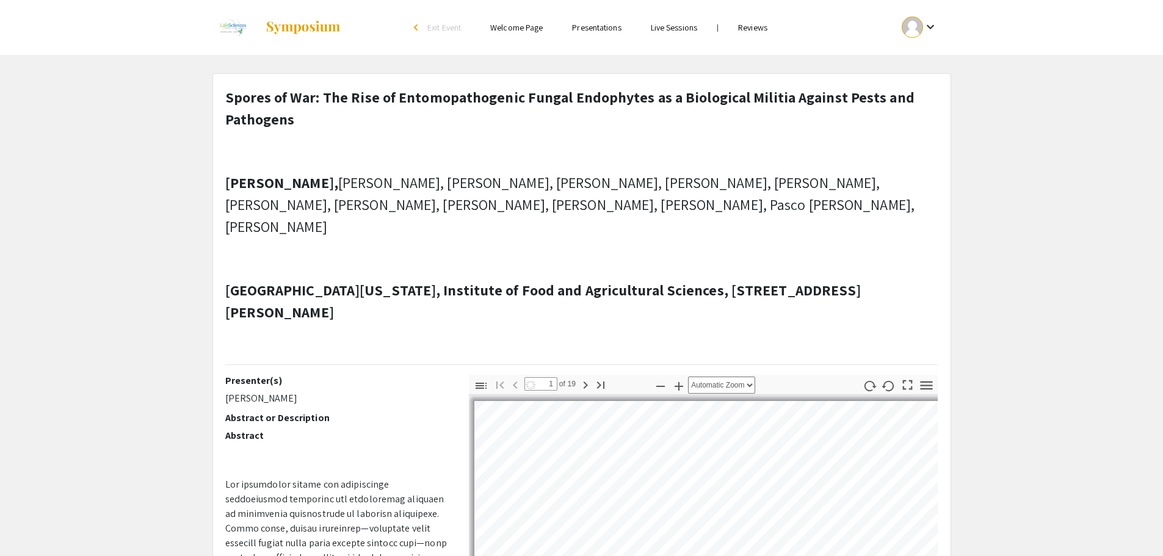
select select "auto"
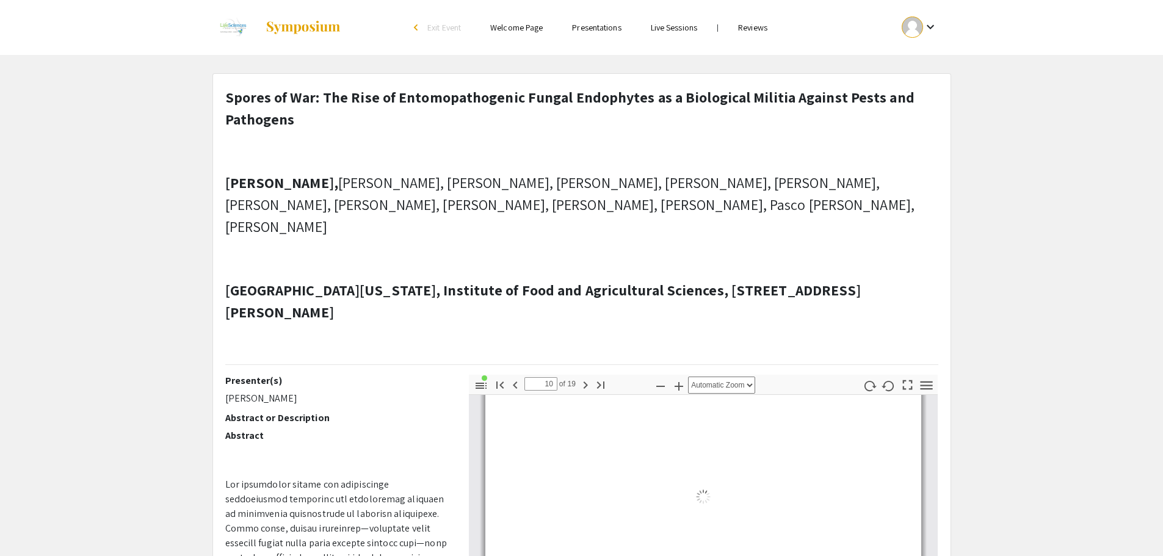
type input "11"
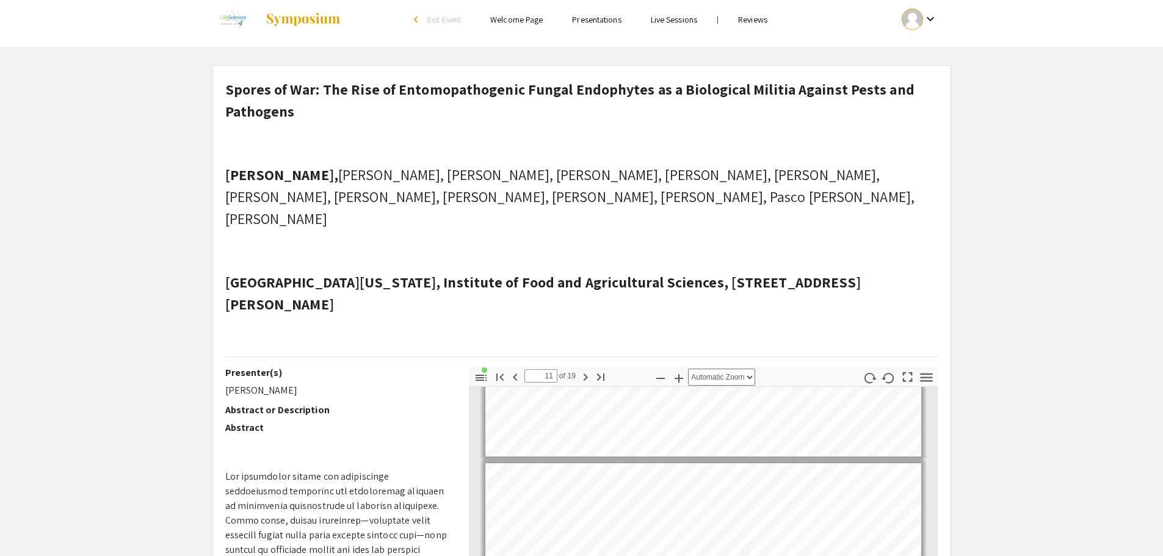
scroll to position [0, 0]
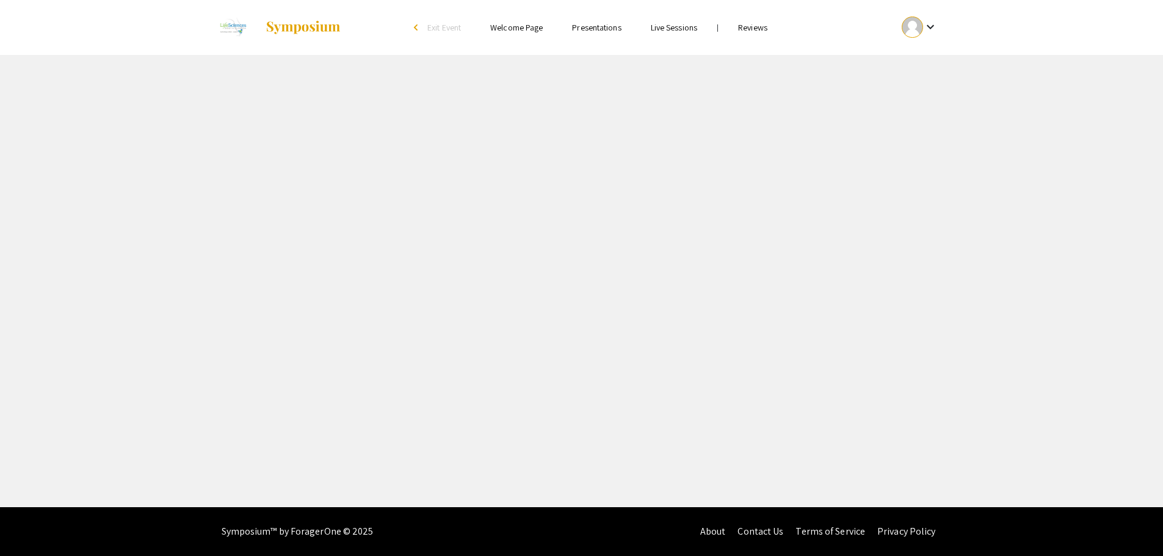
select select "custom"
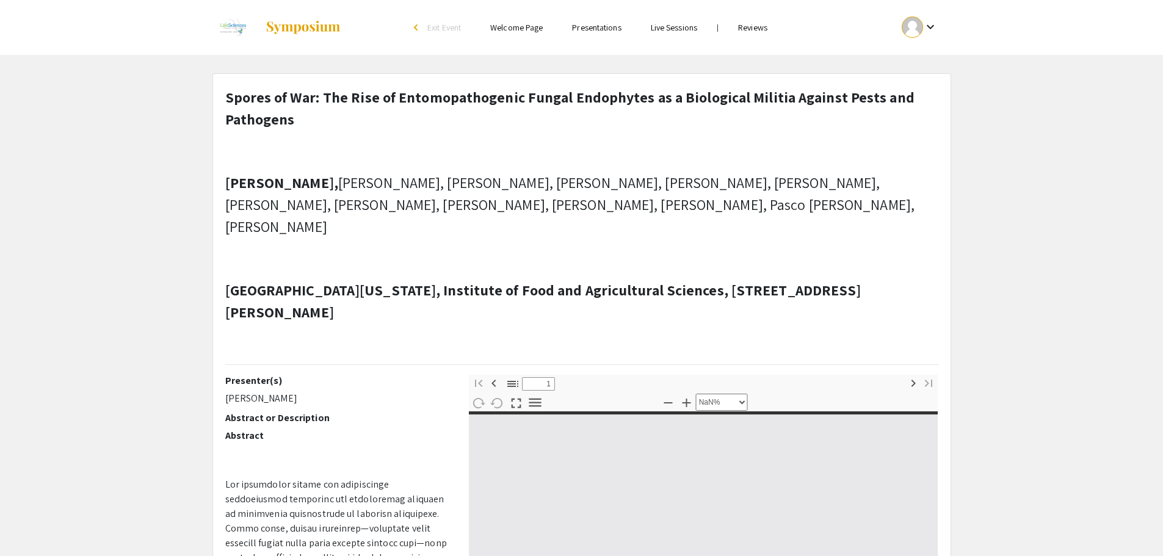
type input "0"
select select "custom"
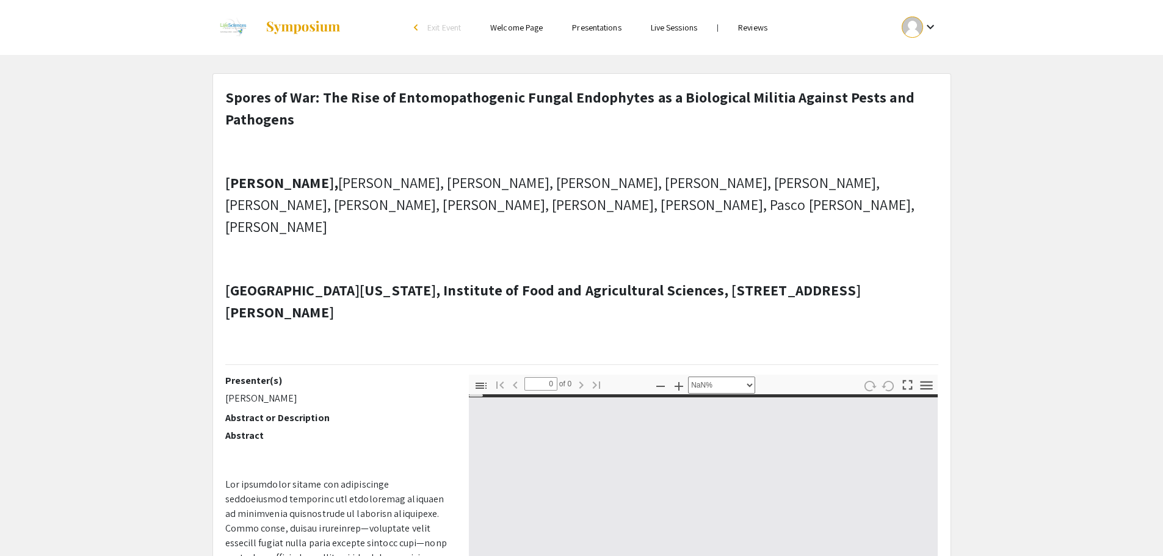
type input "1"
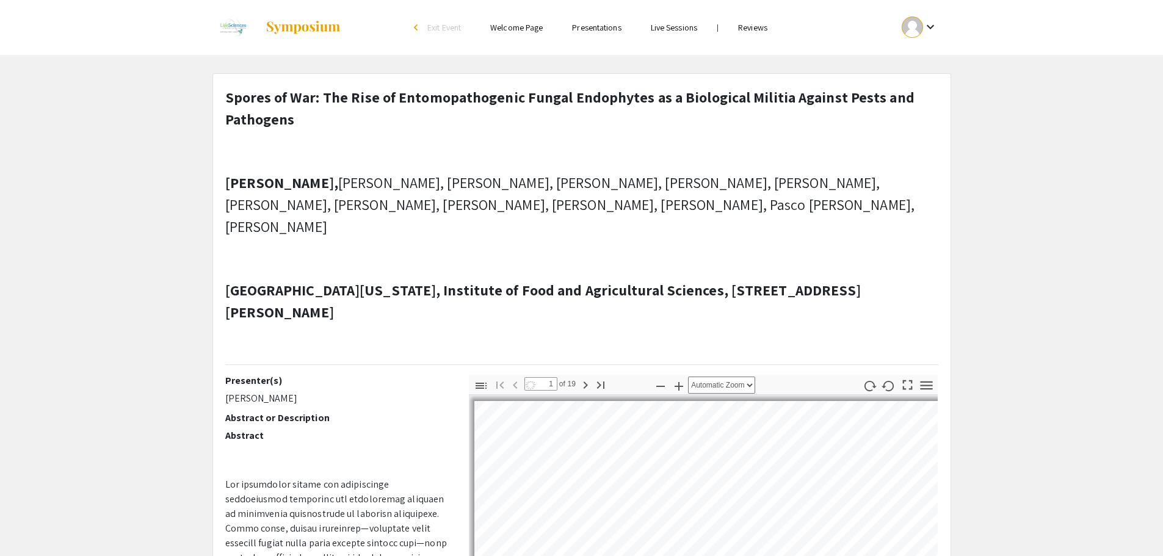
select select "auto"
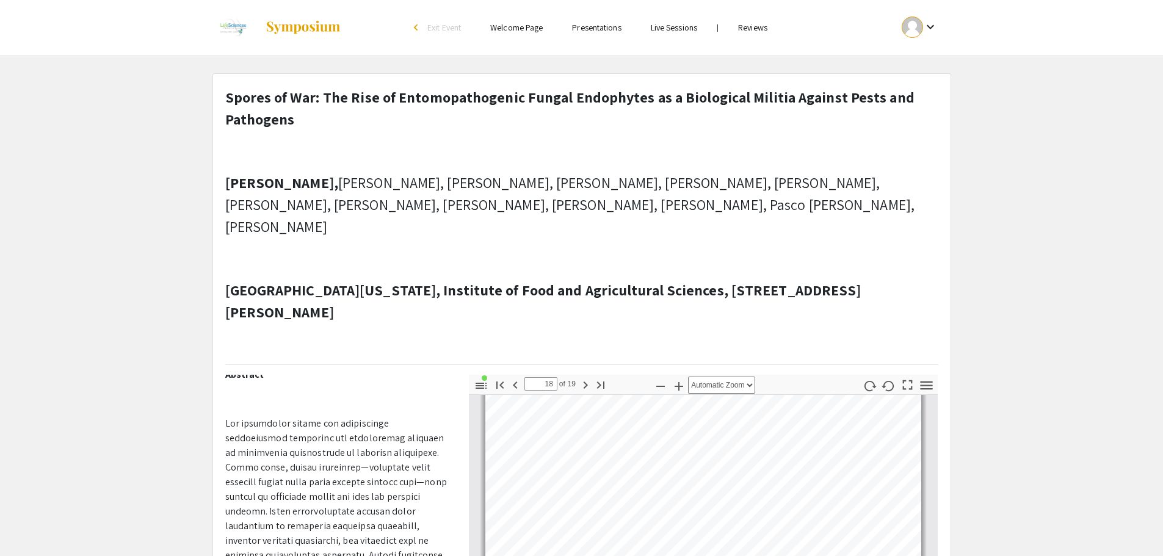
type input "17"
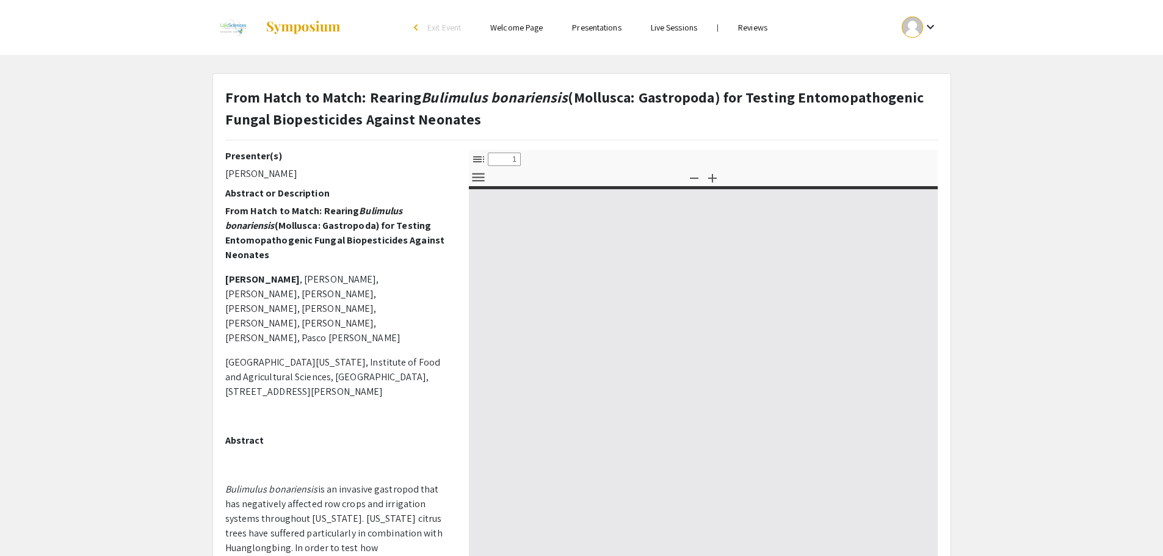
select select "custom"
type input "0"
select select "custom"
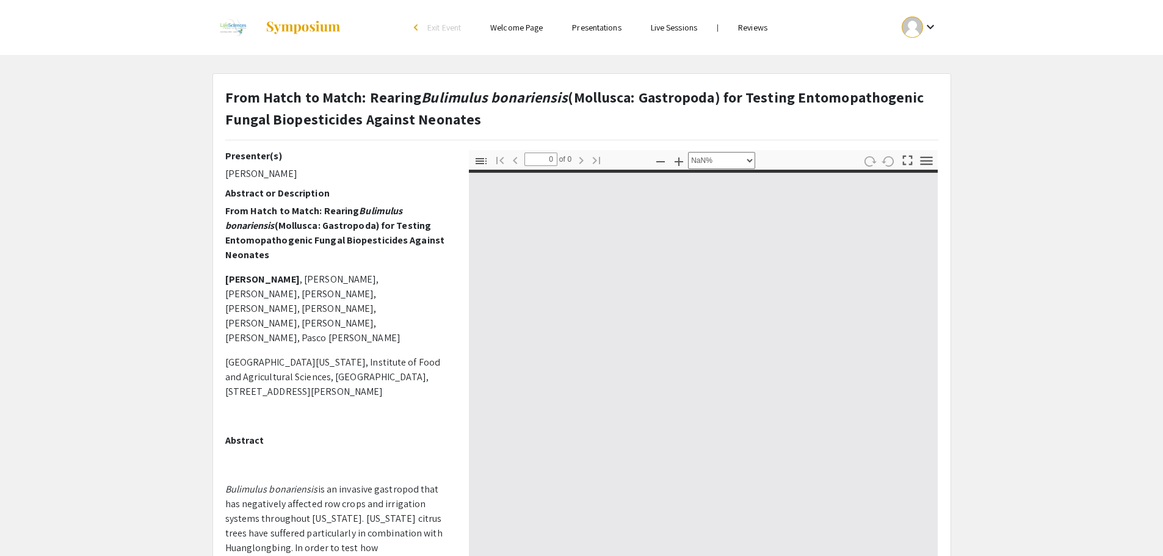
type input "1"
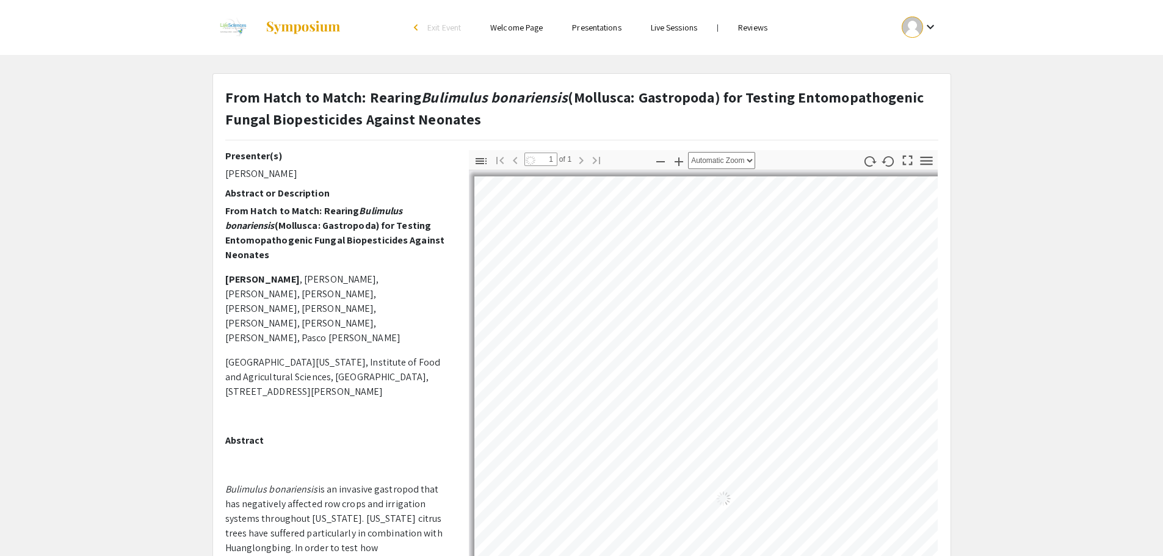
select select "auto"
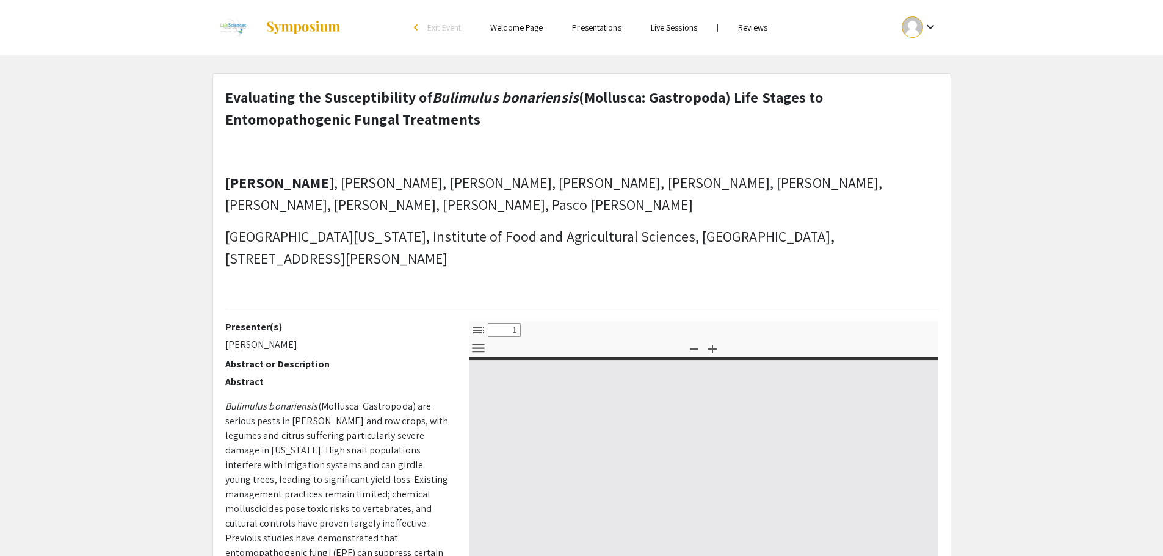
select select "custom"
type input "0"
select select "custom"
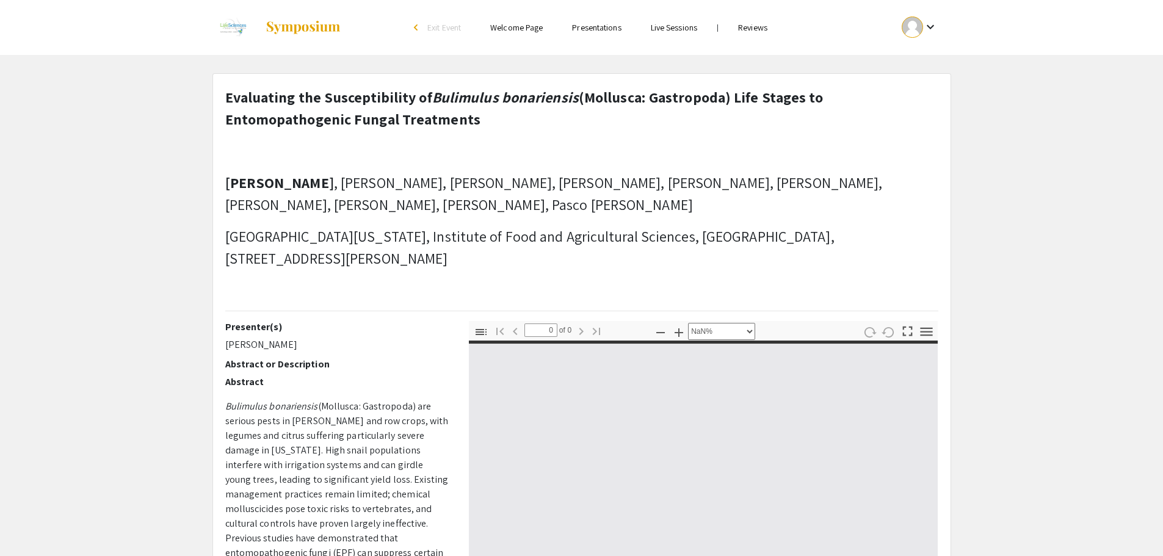
type input "1"
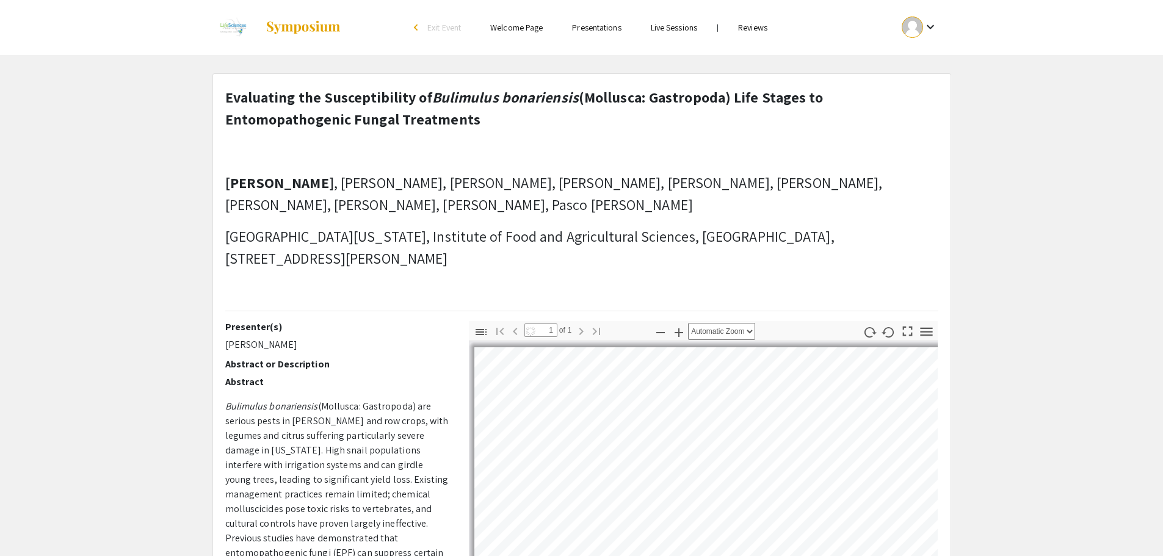
select select "auto"
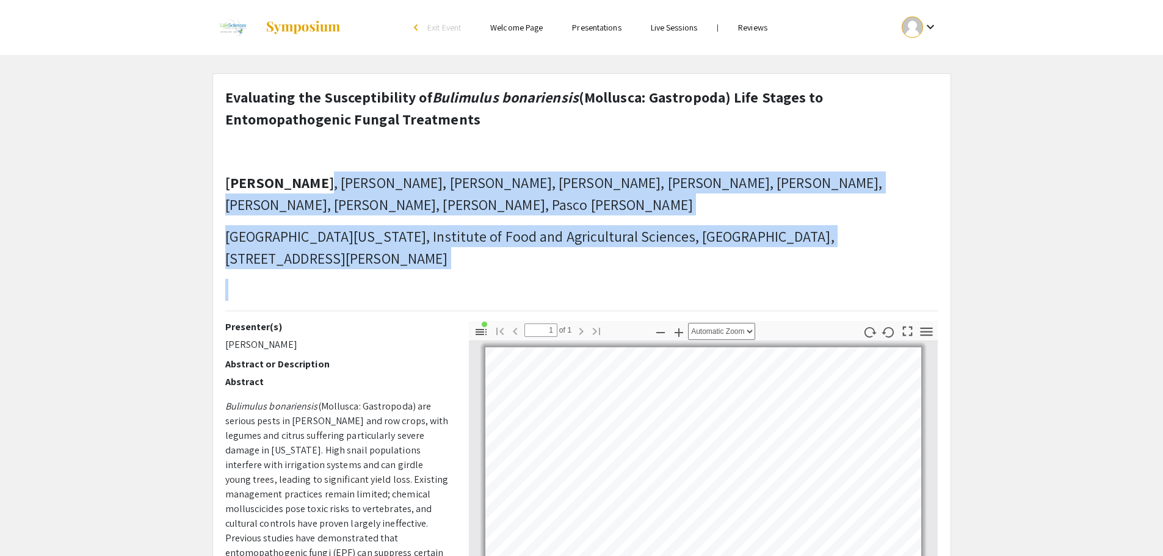
drag, startPoint x: 360, startPoint y: 184, endPoint x: 224, endPoint y: 184, distance: 136.8
click at [224, 184] on div "Evaluating the Susceptibility of Bulimulus bonariensis (Mollusca: Gastropoda) L…" at bounding box center [582, 203] width 732 height 235
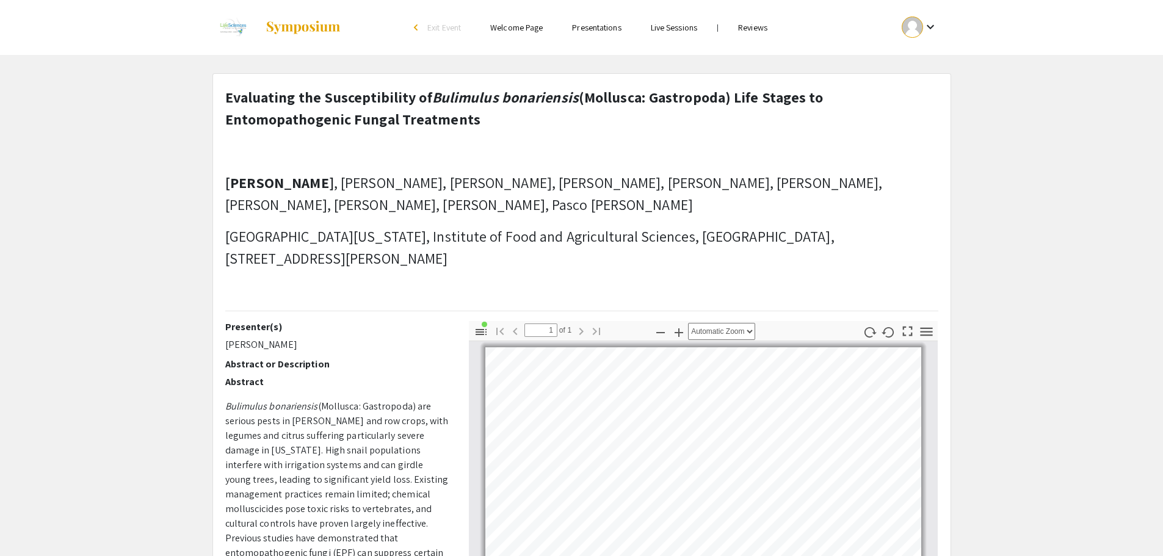
click at [280, 193] on p "[PERSON_NAME] , [PERSON_NAME], [PERSON_NAME], [PERSON_NAME], [PERSON_NAME], [PE…" at bounding box center [581, 194] width 713 height 44
drag, startPoint x: 227, startPoint y: 180, endPoint x: 361, endPoint y: 177, distance: 133.8
click at [334, 177] on strong "[PERSON_NAME]" at bounding box center [279, 183] width 109 height 20
copy strong "[PERSON_NAME]"
